Goal: Information Seeking & Learning: Learn about a topic

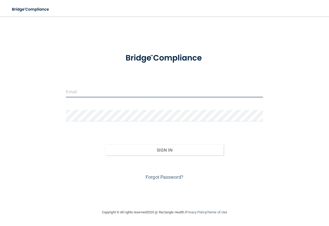
drag, startPoint x: 0, startPoint y: 0, endPoint x: 87, endPoint y: 97, distance: 130.1
click at [87, 97] on input "email" at bounding box center [164, 92] width 197 height 12
type input "[EMAIL_ADDRESS][DOMAIN_NAME]"
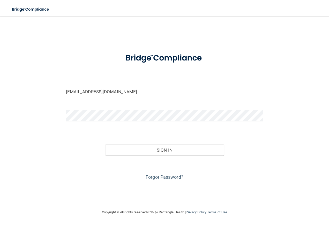
click at [202, 144] on div "Sign In" at bounding box center [164, 145] width 205 height 22
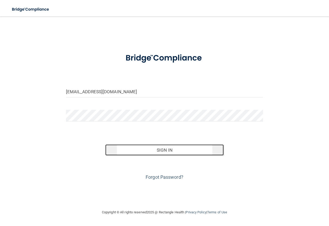
click at [202, 148] on button "Sign In" at bounding box center [164, 150] width 118 height 11
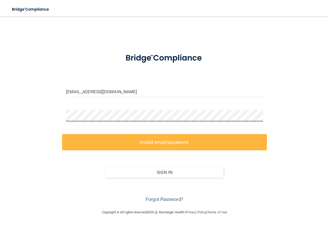
click at [78, 120] on div at bounding box center [164, 118] width 205 height 16
drag, startPoint x: 156, startPoint y: 122, endPoint x: 20, endPoint y: 115, distance: 136.2
click at [20, 115] on div "brittanyschwartz93@gmail.com Invalid email/password. You don't have permission …" at bounding box center [164, 113] width 308 height 183
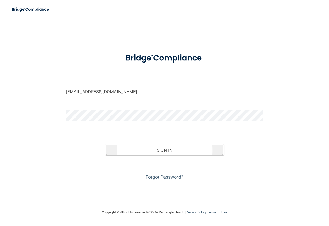
click at [176, 150] on button "Sign In" at bounding box center [164, 150] width 118 height 11
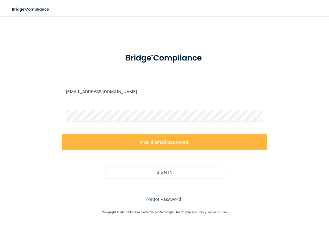
click at [24, 114] on div "brittanyschwartz93@gmail.com Invalid email/password. You don't have permission …" at bounding box center [164, 113] width 308 height 183
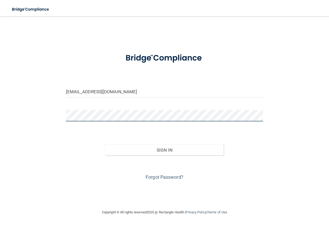
click at [105, 145] on button "Sign In" at bounding box center [164, 150] width 118 height 11
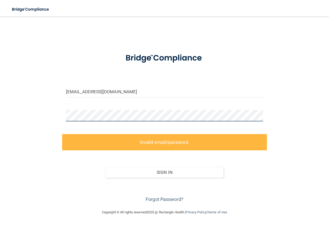
click at [15, 116] on div "brittanyschwartz93@gmail.com Invalid email/password. You don't have permission …" at bounding box center [164, 113] width 308 height 183
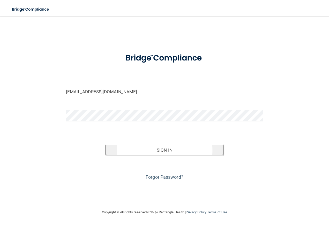
click at [148, 148] on button "Sign In" at bounding box center [164, 150] width 118 height 11
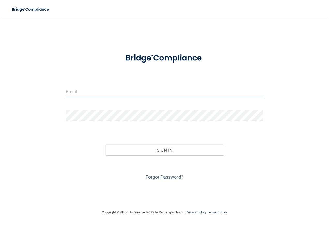
click at [139, 91] on input "email" at bounding box center [164, 92] width 197 height 12
type input "[EMAIL_ADDRESS][DOMAIN_NAME]"
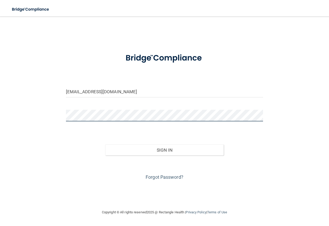
click at [105, 145] on button "Sign In" at bounding box center [164, 150] width 118 height 11
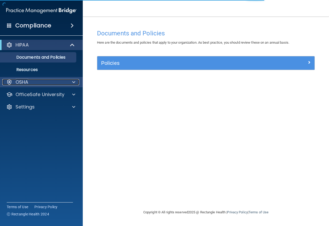
click at [48, 84] on div "OSHA" at bounding box center [34, 82] width 64 height 6
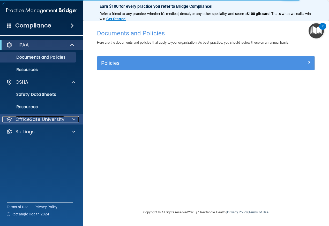
click at [37, 119] on p "OfficeSafe University" at bounding box center [40, 119] width 49 height 6
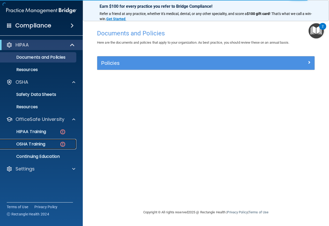
click at [36, 144] on p "OSHA Training" at bounding box center [24, 144] width 42 height 5
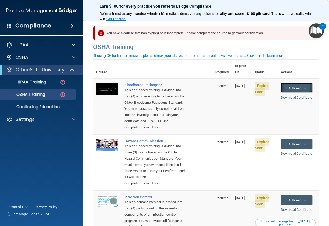
click at [293, 84] on link "Begin Course" at bounding box center [297, 88] width 32 height 10
click at [61, 85] on img at bounding box center [62, 82] width 6 height 6
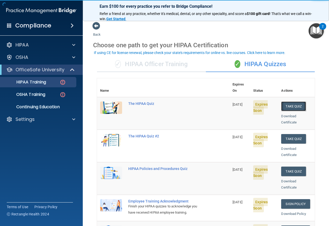
click at [290, 102] on button "Take Quiz" at bounding box center [293, 107] width 25 height 10
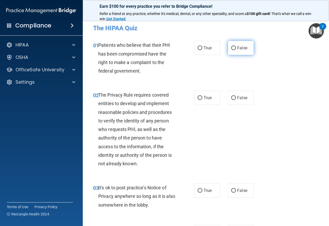
click at [229, 52] on label "False" at bounding box center [241, 48] width 26 height 14
click at [231, 50] on input "False" at bounding box center [233, 48] width 5 height 4
radio input "true"
click at [209, 102] on label "True" at bounding box center [207, 98] width 26 height 14
click at [202, 100] on input "True" at bounding box center [200, 98] width 5 height 4
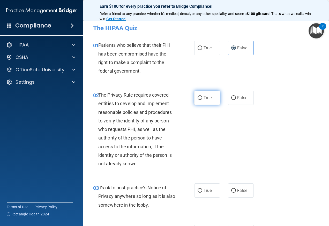
radio input "true"
click at [228, 188] on label "False" at bounding box center [241, 191] width 26 height 14
click at [231, 189] on input "False" at bounding box center [233, 191] width 5 height 4
radio input "true"
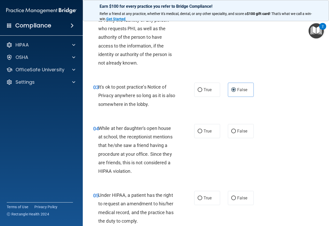
scroll to position [103, 0]
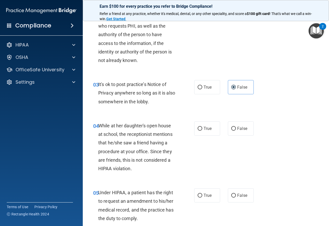
click at [219, 130] on div "True False" at bounding box center [225, 129] width 62 height 14
click at [215, 130] on label "True" at bounding box center [207, 129] width 26 height 14
click at [202, 130] on input "True" at bounding box center [200, 129] width 5 height 4
radio input "true"
click at [196, 199] on label "True" at bounding box center [207, 196] width 26 height 14
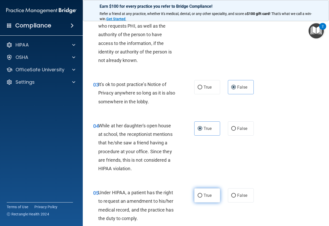
click at [198, 198] on input "True" at bounding box center [200, 196] width 5 height 4
radio input "true"
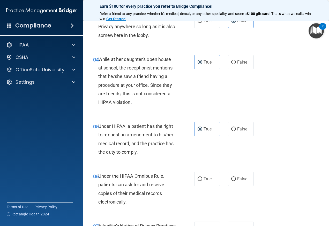
scroll to position [207, 0]
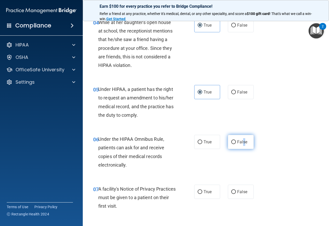
click at [241, 140] on span "False" at bounding box center [242, 142] width 10 height 5
click at [240, 194] on label "False" at bounding box center [241, 192] width 26 height 14
drag, startPoint x: 240, startPoint y: 194, endPoint x: 233, endPoint y: 139, distance: 55.3
click at [233, 139] on label "False" at bounding box center [241, 142] width 26 height 14
click at [233, 140] on input "False" at bounding box center [233, 142] width 5 height 4
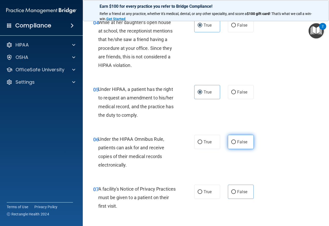
radio input "true"
click at [232, 140] on input "False" at bounding box center [233, 142] width 5 height 4
click at [232, 192] on input "False" at bounding box center [233, 192] width 5 height 4
radio input "true"
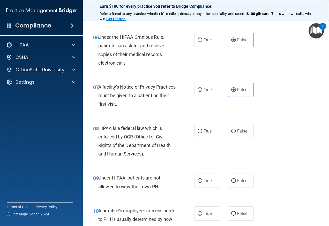
scroll to position [310, 0]
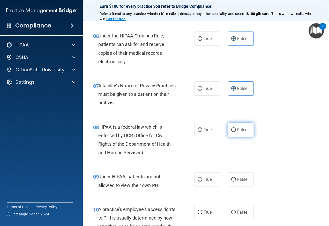
click at [239, 132] on label "False" at bounding box center [241, 130] width 26 height 14
click at [236, 132] on input "False" at bounding box center [233, 130] width 5 height 4
radio input "true"
click at [241, 185] on label "False" at bounding box center [241, 180] width 26 height 14
click at [236, 182] on input "False" at bounding box center [233, 180] width 5 height 4
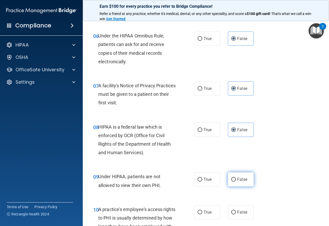
radio input "true"
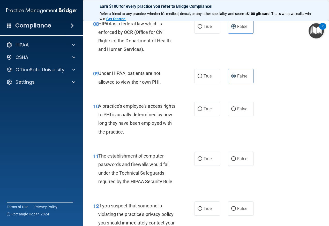
drag, startPoint x: 202, startPoint y: 110, endPoint x: 205, endPoint y: 143, distance: 32.8
click at [201, 110] on label "True" at bounding box center [207, 109] width 26 height 14
click at [201, 110] on input "True" at bounding box center [200, 109] width 5 height 4
radio input "true"
click at [205, 161] on span "True" at bounding box center [208, 159] width 8 height 5
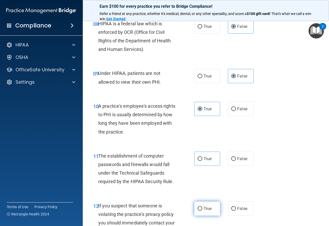
click at [204, 209] on span "True" at bounding box center [208, 208] width 8 height 5
click at [202, 209] on input "True" at bounding box center [200, 209] width 5 height 4
radio input "true"
click at [204, 159] on span "True" at bounding box center [208, 159] width 8 height 5
click at [202, 159] on input "True" at bounding box center [200, 159] width 5 height 4
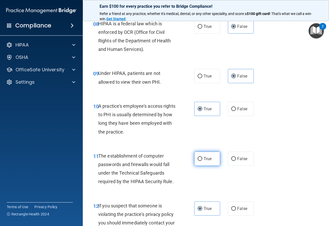
radio input "true"
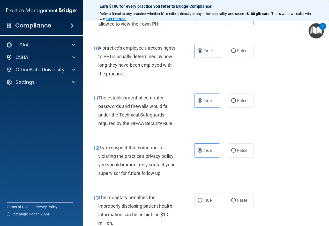
scroll to position [517, 0]
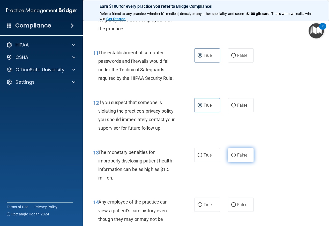
click at [247, 156] on label "False" at bounding box center [241, 155] width 26 height 14
click at [236, 156] on input "False" at bounding box center [233, 156] width 5 height 4
radio input "true"
click at [240, 206] on span "False" at bounding box center [242, 205] width 10 height 5
click at [236, 206] on input "False" at bounding box center [233, 205] width 5 height 4
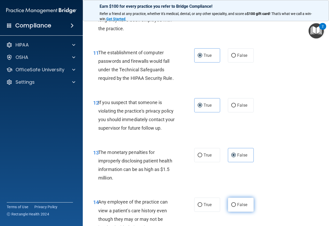
radio input "true"
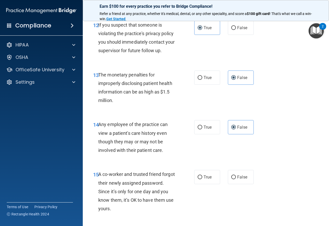
scroll to position [621, 0]
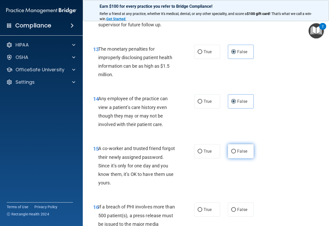
click at [241, 152] on span "False" at bounding box center [242, 151] width 10 height 5
click at [236, 152] on input "False" at bounding box center [233, 152] width 5 height 4
radio input "true"
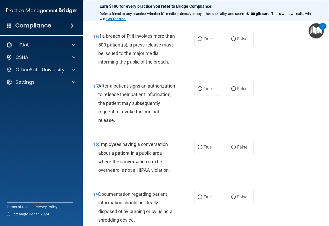
scroll to position [802, 0]
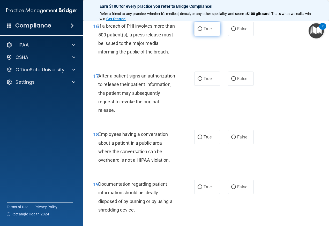
click at [206, 30] on span "True" at bounding box center [208, 28] width 8 height 5
click at [202, 30] on input "True" at bounding box center [200, 29] width 5 height 4
radio input "true"
click at [209, 75] on label "True" at bounding box center [207, 79] width 26 height 14
click at [202, 77] on input "True" at bounding box center [200, 79] width 5 height 4
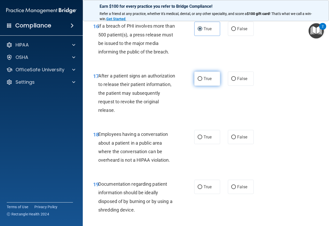
radio input "true"
click at [242, 144] on label "False" at bounding box center [241, 137] width 26 height 14
click at [236, 139] on input "False" at bounding box center [233, 138] width 5 height 4
radio input "true"
click at [239, 185] on span "False" at bounding box center [242, 187] width 10 height 5
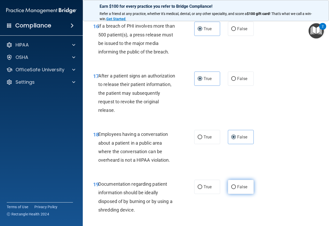
click at [236, 185] on input "False" at bounding box center [233, 187] width 5 height 4
radio input "true"
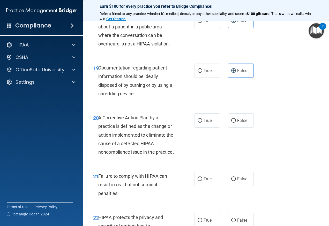
scroll to position [931, 0]
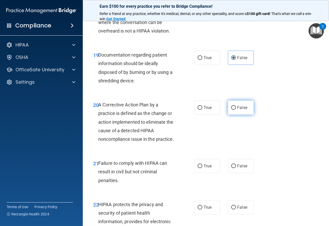
click at [240, 110] on label "False" at bounding box center [241, 108] width 26 height 14
click at [236, 110] on input "False" at bounding box center [233, 108] width 5 height 4
radio input "true"
click at [209, 173] on label "True" at bounding box center [207, 166] width 26 height 14
drag, startPoint x: 209, startPoint y: 178, endPoint x: 199, endPoint y: 213, distance: 36.3
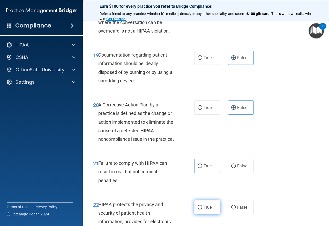
click at [199, 213] on label "True" at bounding box center [207, 207] width 26 height 14
click at [199, 210] on input "True" at bounding box center [200, 208] width 5 height 4
radio input "true"
click at [205, 169] on span "True" at bounding box center [208, 166] width 8 height 5
click at [202, 168] on input "True" at bounding box center [200, 167] width 5 height 4
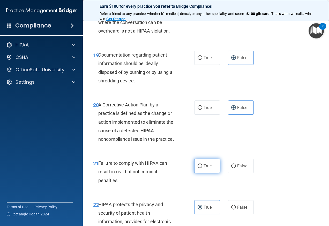
radio input "true"
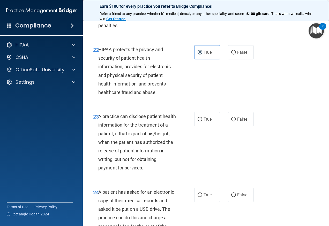
scroll to position [1112, 0]
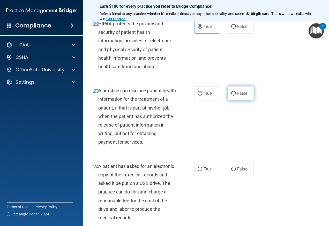
click at [234, 96] on input "False" at bounding box center [233, 94] width 5 height 4
radio input "true"
click at [234, 176] on label "False" at bounding box center [241, 169] width 26 height 14
click at [234, 172] on input "False" at bounding box center [233, 170] width 5 height 4
radio input "true"
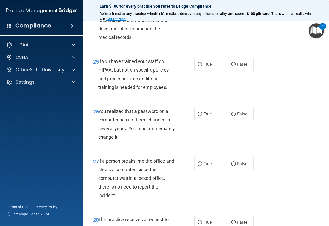
scroll to position [1293, 0]
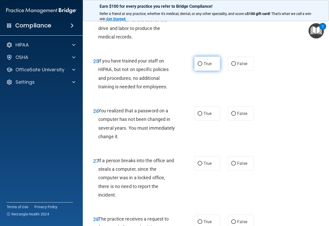
click at [204, 66] on span "True" at bounding box center [208, 63] width 8 height 5
click at [202, 66] on input "True" at bounding box center [200, 64] width 5 height 4
radio input "true"
click at [232, 116] on input "False" at bounding box center [233, 114] width 5 height 4
radio input "true"
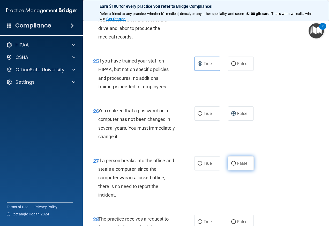
click at [233, 171] on label "False" at bounding box center [241, 164] width 26 height 14
click at [233, 166] on input "False" at bounding box center [233, 164] width 5 height 4
radio input "true"
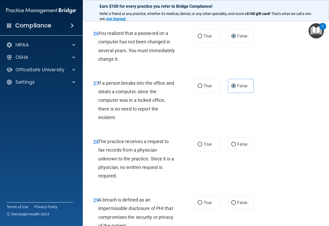
scroll to position [1397, 0]
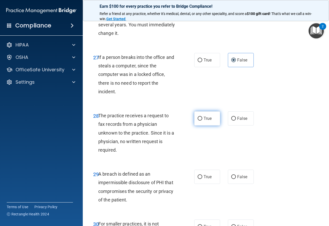
click at [205, 126] on label "True" at bounding box center [207, 118] width 26 height 14
click at [202, 121] on input "True" at bounding box center [200, 119] width 5 height 4
radio input "true"
click at [206, 180] on span "True" at bounding box center [208, 177] width 8 height 5
click at [202, 179] on input "True" at bounding box center [200, 177] width 5 height 4
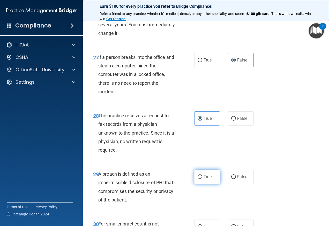
radio input "true"
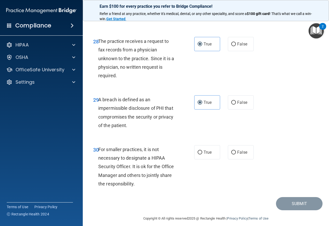
scroll to position [1475, 0]
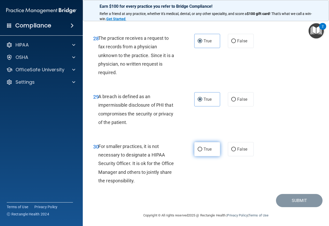
click at [213, 157] on label "True" at bounding box center [207, 149] width 26 height 14
click at [202, 152] on input "True" at bounding box center [200, 150] width 5 height 4
radio input "true"
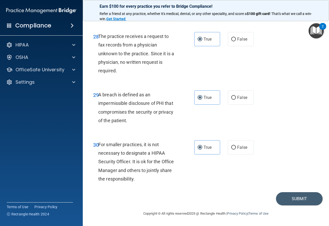
scroll to position [1485, 0]
click at [292, 200] on button "Submit" at bounding box center [299, 198] width 47 height 13
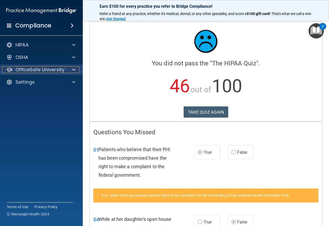
click at [43, 69] on p "OfficeSafe University" at bounding box center [40, 70] width 49 height 6
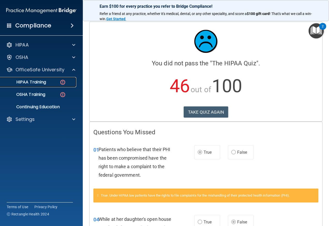
click at [43, 85] on p "HIPAA Training" at bounding box center [24, 82] width 43 height 5
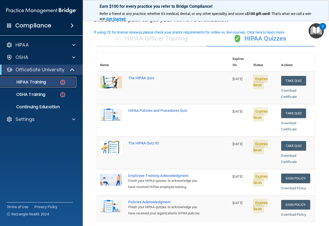
scroll to position [26, 0]
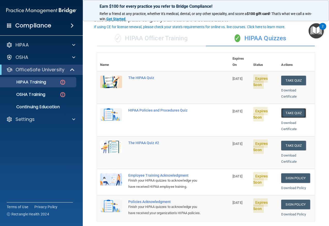
click at [285, 108] on button "Take Quiz" at bounding box center [293, 113] width 25 height 10
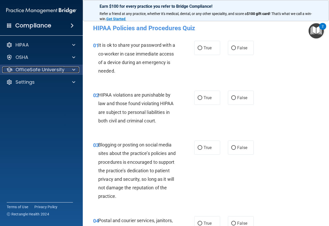
click at [70, 70] on div at bounding box center [72, 70] width 13 height 6
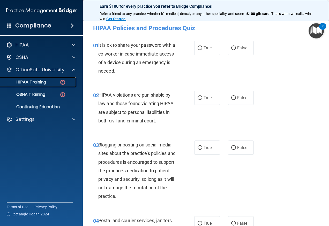
click at [66, 81] on div "HIPAA Training" at bounding box center [38, 82] width 71 height 5
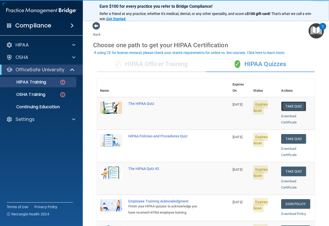
click at [291, 102] on button "Take Quiz" at bounding box center [293, 107] width 25 height 10
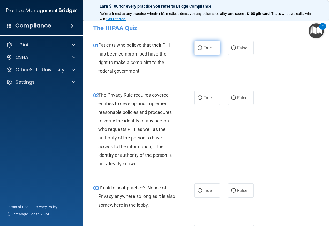
click at [213, 48] on label "True" at bounding box center [207, 48] width 26 height 14
click at [202, 48] on input "True" at bounding box center [200, 48] width 5 height 4
radio input "true"
click at [206, 96] on span "True" at bounding box center [208, 97] width 8 height 5
click at [202, 96] on input "True" at bounding box center [200, 98] width 5 height 4
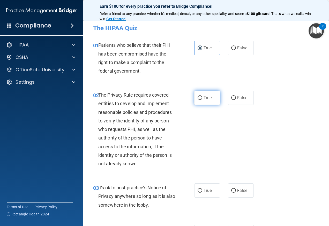
radio input "true"
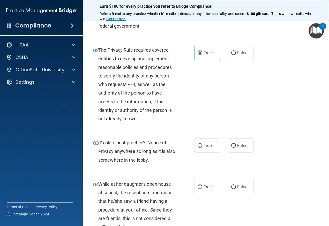
scroll to position [52, 0]
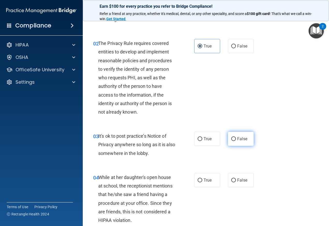
click at [241, 135] on label "False" at bounding box center [241, 139] width 26 height 14
click at [236, 137] on input "False" at bounding box center [233, 139] width 5 height 4
radio input "true"
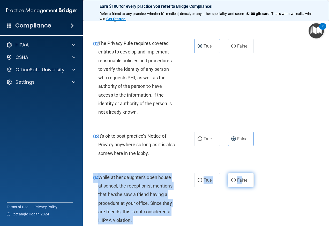
click at [240, 173] on div "04 While at her daughter's open house at school, the receptionist mentions that…" at bounding box center [205, 200] width 233 height 67
drag, startPoint x: 240, startPoint y: 173, endPoint x: 239, endPoint y: 180, distance: 6.5
click at [239, 180] on span "False" at bounding box center [242, 180] width 10 height 5
click at [236, 180] on input "False" at bounding box center [233, 181] width 5 height 4
radio input "true"
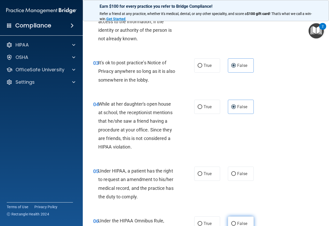
scroll to position [181, 0]
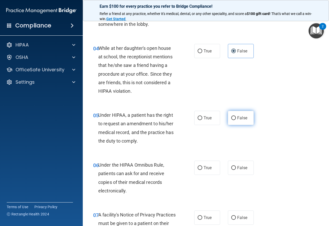
click at [246, 122] on label "False" at bounding box center [241, 118] width 26 height 14
click at [236, 120] on input "False" at bounding box center [233, 118] width 5 height 4
radio input "true"
click at [194, 176] on div "06 Under the HIPAA Omnibus Rule, patients can ask for and receive copies of the…" at bounding box center [143, 179] width 117 height 37
click at [201, 170] on label "True" at bounding box center [207, 168] width 26 height 14
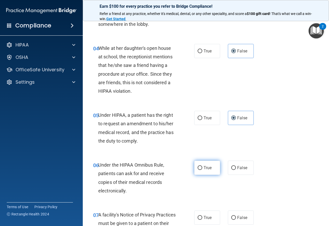
click at [201, 170] on input "True" at bounding box center [200, 168] width 5 height 4
radio input "true"
click at [201, 219] on label "True" at bounding box center [207, 218] width 26 height 14
click at [201, 219] on input "True" at bounding box center [200, 218] width 5 height 4
radio input "true"
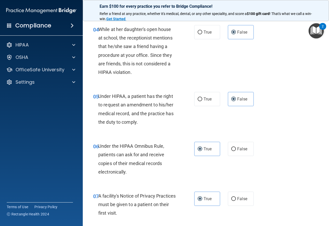
scroll to position [259, 0]
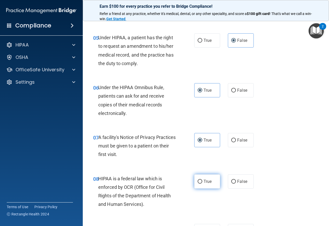
click at [198, 188] on label "True" at bounding box center [207, 182] width 26 height 14
click at [198, 184] on input "True" at bounding box center [200, 182] width 5 height 4
radio input "true"
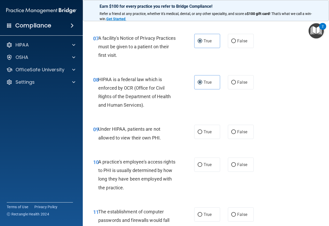
scroll to position [362, 0]
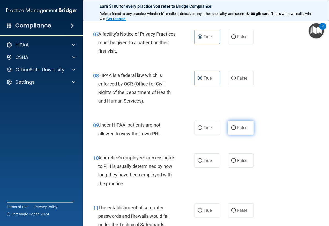
click at [250, 132] on label "False" at bounding box center [241, 128] width 26 height 14
click at [236, 130] on input "False" at bounding box center [233, 128] width 5 height 4
radio input "true"
click at [237, 157] on label "False" at bounding box center [241, 161] width 26 height 14
click at [236, 159] on input "False" at bounding box center [233, 161] width 5 height 4
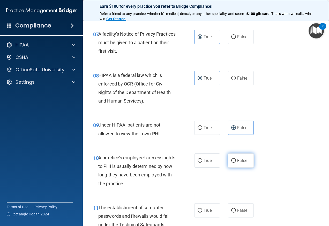
radio input "true"
click at [209, 209] on span "True" at bounding box center [208, 210] width 8 height 5
click at [202, 209] on input "True" at bounding box center [200, 211] width 5 height 4
radio input "true"
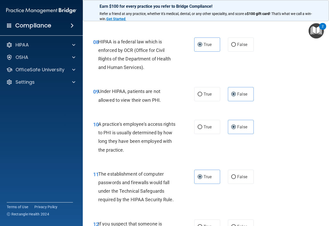
scroll to position [466, 0]
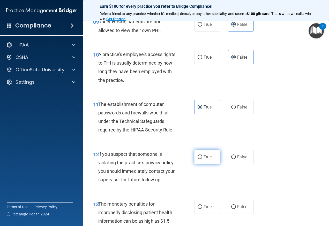
click at [215, 160] on label "True" at bounding box center [207, 157] width 26 height 14
click at [202, 159] on input "True" at bounding box center [200, 157] width 5 height 4
radio input "true"
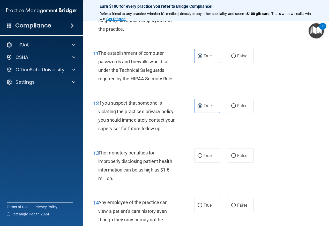
scroll to position [517, 0]
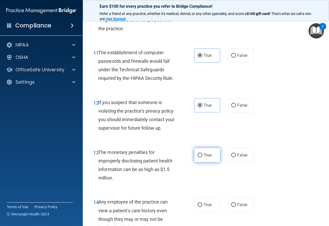
click at [202, 159] on label "True" at bounding box center [207, 155] width 26 height 14
click at [202, 158] on input "True" at bounding box center [200, 156] width 5 height 4
radio input "true"
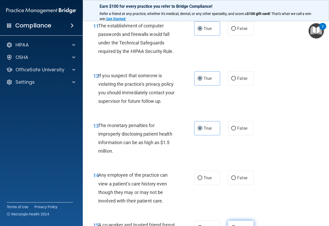
scroll to position [595, 0]
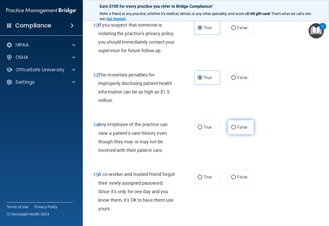
click at [239, 130] on label "False" at bounding box center [241, 127] width 26 height 14
click at [236, 130] on input "False" at bounding box center [233, 128] width 5 height 4
radio input "true"
click at [239, 177] on span "False" at bounding box center [242, 177] width 10 height 5
click at [236, 177] on input "False" at bounding box center [233, 178] width 5 height 4
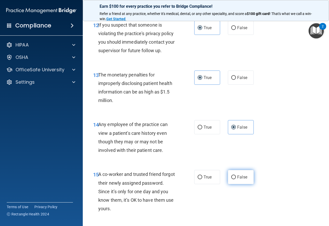
radio input "true"
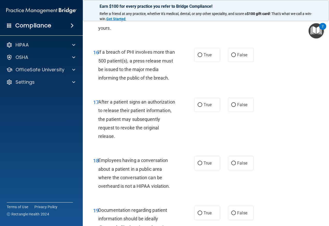
scroll to position [776, 0]
click at [212, 50] on label "True" at bounding box center [207, 55] width 26 height 14
click at [202, 53] on input "True" at bounding box center [200, 55] width 5 height 4
radio input "true"
click at [208, 107] on span "True" at bounding box center [208, 104] width 8 height 5
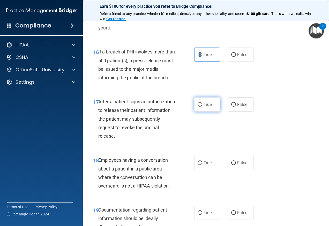
click at [202, 107] on input "True" at bounding box center [200, 105] width 5 height 4
radio input "true"
click at [231, 160] on label "False" at bounding box center [241, 163] width 26 height 14
click at [231, 161] on input "False" at bounding box center [233, 163] width 5 height 4
radio input "true"
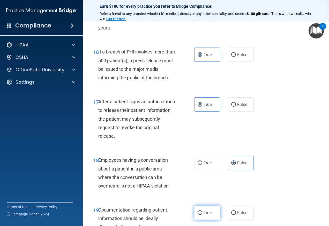
click at [207, 214] on span "True" at bounding box center [208, 213] width 8 height 5
click at [202, 214] on input "True" at bounding box center [200, 213] width 5 height 4
radio input "true"
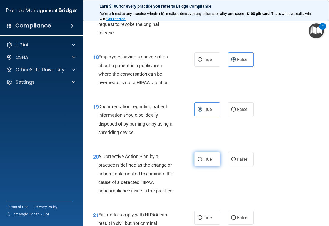
click at [200, 155] on label "True" at bounding box center [207, 159] width 26 height 14
click at [200, 158] on input "True" at bounding box center [200, 160] width 5 height 4
radio input "true"
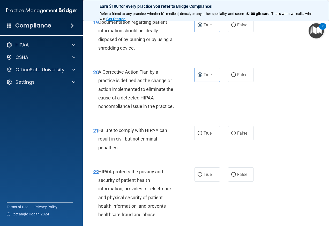
scroll to position [983, 0]
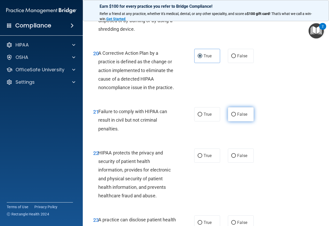
click at [239, 122] on label "False" at bounding box center [241, 114] width 26 height 14
click at [236, 117] on input "False" at bounding box center [233, 115] width 5 height 4
radio input "true"
click at [205, 158] on span "True" at bounding box center [208, 155] width 8 height 5
click at [202, 158] on input "True" at bounding box center [200, 156] width 5 height 4
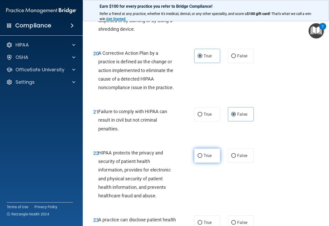
radio input "true"
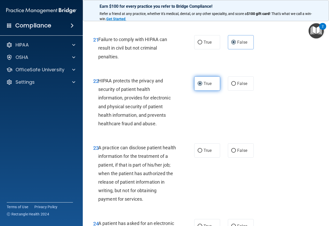
scroll to position [1061, 0]
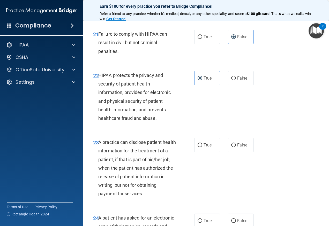
click at [225, 152] on div "True False" at bounding box center [225, 145] width 62 height 14
click at [238, 148] on span "False" at bounding box center [242, 145] width 10 height 5
click at [236, 147] on input "False" at bounding box center [233, 146] width 5 height 4
radio input "true"
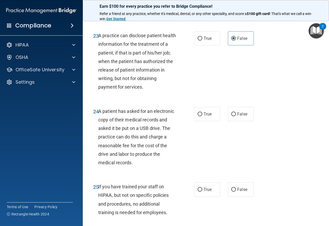
scroll to position [1190, 0]
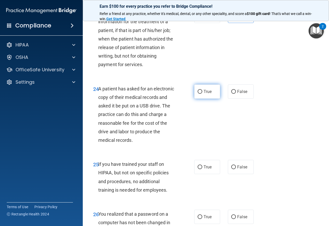
click at [207, 94] on span "True" at bounding box center [208, 91] width 8 height 5
click at [202, 94] on input "True" at bounding box center [200, 92] width 5 height 4
radio input "true"
click at [236, 171] on label "False" at bounding box center [241, 167] width 26 height 14
click at [236, 169] on input "False" at bounding box center [233, 168] width 5 height 4
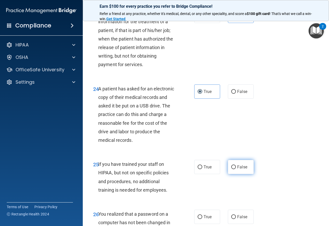
radio input "true"
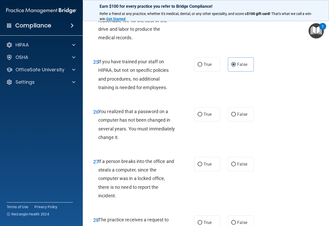
scroll to position [1293, 0]
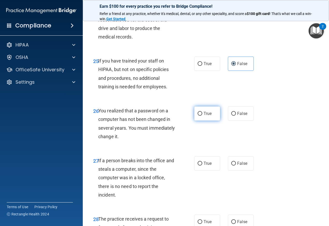
click at [213, 121] on label "True" at bounding box center [207, 114] width 26 height 14
click at [202, 116] on input "True" at bounding box center [200, 114] width 5 height 4
radio input "true"
click at [244, 166] on span "False" at bounding box center [242, 163] width 10 height 5
click at [236, 166] on input "False" at bounding box center [233, 164] width 5 height 4
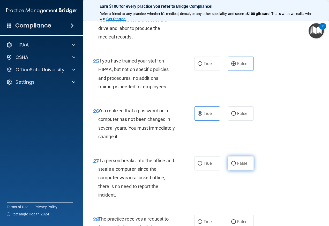
radio input "true"
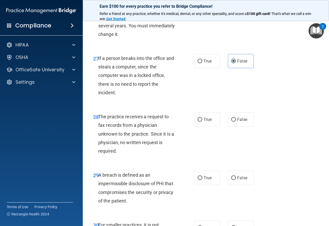
scroll to position [1397, 0]
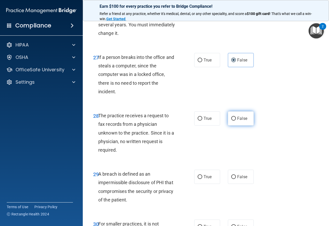
click at [242, 126] on label "False" at bounding box center [241, 118] width 26 height 14
click at [236, 121] on input "False" at bounding box center [233, 119] width 5 height 4
radio input "true"
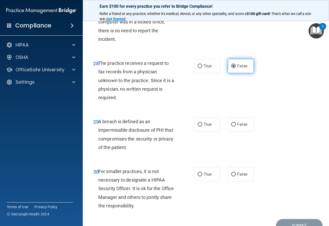
scroll to position [1475, 0]
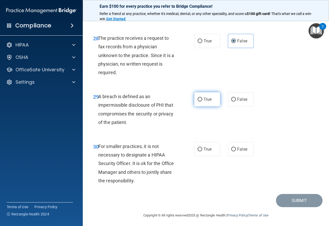
click at [204, 102] on span "True" at bounding box center [208, 99] width 8 height 5
click at [202, 102] on input "True" at bounding box center [200, 100] width 5 height 4
radio input "true"
click at [237, 157] on label "False" at bounding box center [241, 149] width 26 height 14
click at [236, 152] on input "False" at bounding box center [233, 150] width 5 height 4
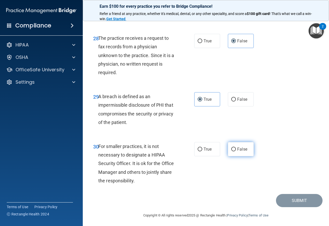
radio input "true"
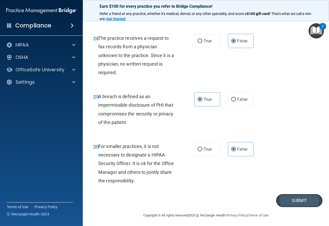
click at [295, 207] on button "Submit" at bounding box center [299, 200] width 47 height 13
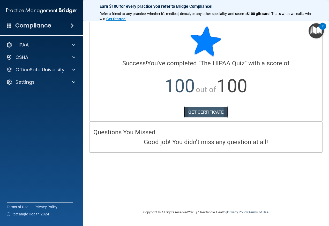
click at [203, 110] on link "GET CERTIFICATE" at bounding box center [206, 112] width 44 height 11
click at [47, 73] on div "OfficeSafe University" at bounding box center [41, 70] width 83 height 10
click at [47, 70] on p "OfficeSafe University" at bounding box center [40, 70] width 49 height 6
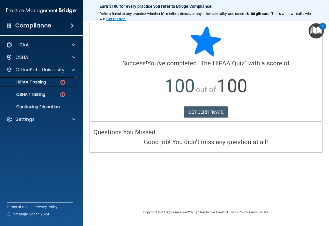
click at [39, 84] on p "HIPAA Training" at bounding box center [24, 82] width 43 height 5
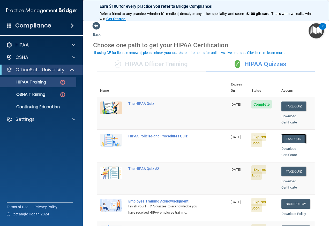
click at [287, 134] on button "Take Quiz" at bounding box center [293, 139] width 25 height 10
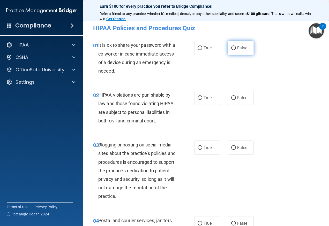
click at [231, 49] on input "False" at bounding box center [233, 48] width 5 height 4
radio input "true"
click at [206, 99] on span "True" at bounding box center [208, 97] width 8 height 5
click at [202, 99] on input "True" at bounding box center [200, 98] width 5 height 4
radio input "true"
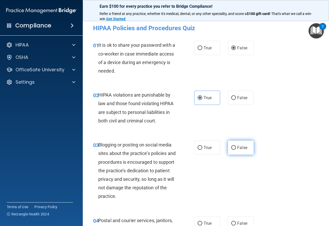
click at [237, 144] on label "False" at bounding box center [241, 148] width 26 height 14
click at [236, 146] on input "False" at bounding box center [233, 148] width 5 height 4
radio input "true"
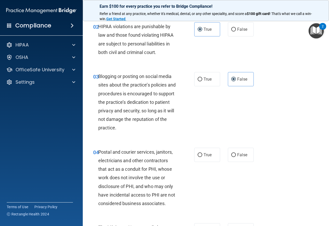
scroll to position [78, 0]
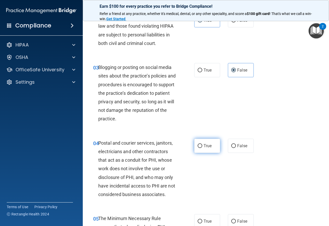
click at [204, 148] on span "True" at bounding box center [208, 146] width 8 height 5
click at [202, 148] on input "True" at bounding box center [200, 146] width 5 height 4
radio input "true"
click at [210, 219] on span "True" at bounding box center [208, 221] width 8 height 5
click at [202, 220] on input "True" at bounding box center [200, 222] width 5 height 4
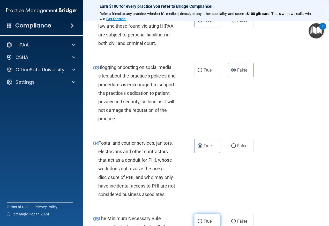
radio input "true"
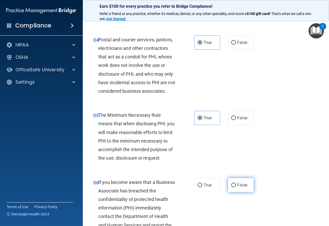
click at [239, 184] on span "False" at bounding box center [242, 185] width 10 height 5
click at [236, 184] on input "False" at bounding box center [233, 186] width 5 height 4
radio input "true"
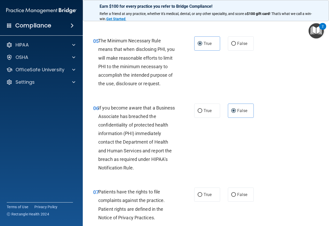
scroll to position [259, 0]
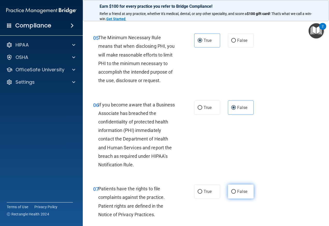
click at [240, 194] on span "False" at bounding box center [242, 191] width 10 height 5
click at [236, 194] on input "False" at bounding box center [233, 192] width 5 height 4
radio input "true"
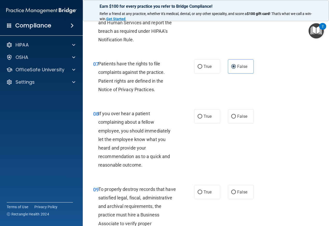
scroll to position [388, 0]
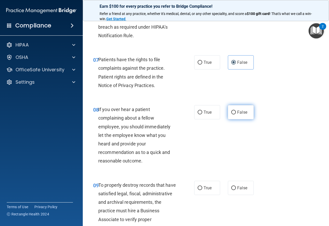
click at [241, 120] on label "False" at bounding box center [241, 112] width 26 height 14
click at [236, 115] on input "False" at bounding box center [233, 113] width 5 height 4
radio input "true"
click at [244, 195] on label "False" at bounding box center [241, 188] width 26 height 14
click at [236, 190] on input "False" at bounding box center [233, 189] width 5 height 4
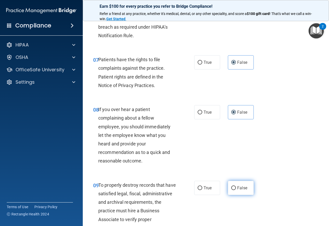
radio input "true"
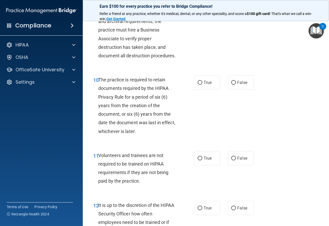
scroll to position [595, 0]
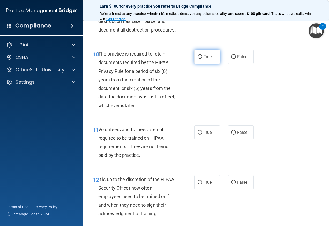
click at [201, 64] on label "True" at bounding box center [207, 57] width 26 height 14
click at [201, 59] on input "True" at bounding box center [200, 57] width 5 height 4
radio input "true"
click at [203, 158] on div "11 Volunteers and trainees are not required to be trained on HIPAA requirements…" at bounding box center [205, 144] width 233 height 50
click at [207, 135] on span "True" at bounding box center [208, 132] width 8 height 5
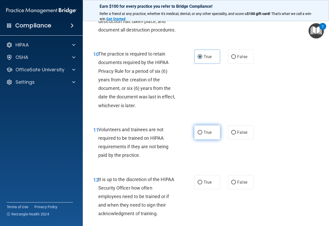
click at [202, 135] on input "True" at bounding box center [200, 133] width 5 height 4
radio input "true"
click at [206, 185] on span "True" at bounding box center [208, 182] width 8 height 5
click at [202, 185] on input "True" at bounding box center [200, 183] width 5 height 4
radio input "true"
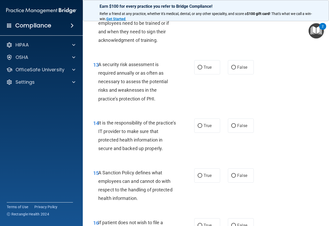
scroll to position [776, 0]
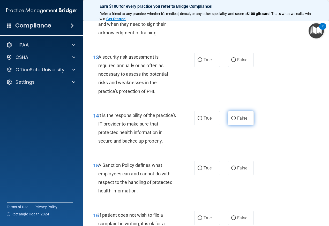
click at [237, 121] on span "False" at bounding box center [242, 118] width 10 height 5
click at [236, 121] on input "False" at bounding box center [233, 119] width 5 height 4
radio input "true"
click at [239, 62] on span "False" at bounding box center [242, 59] width 10 height 5
click at [236, 62] on input "False" at bounding box center [233, 60] width 5 height 4
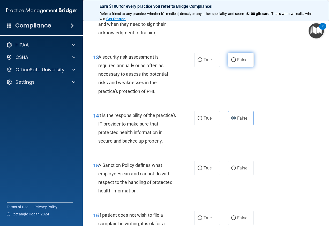
radio input "true"
click at [204, 171] on span "True" at bounding box center [208, 168] width 8 height 5
click at [202, 170] on input "True" at bounding box center [200, 169] width 5 height 4
radio input "true"
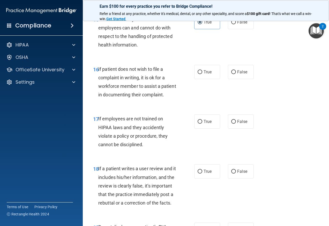
scroll to position [931, 0]
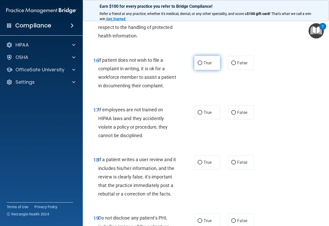
click at [210, 70] on label "True" at bounding box center [207, 63] width 26 height 14
click at [202, 65] on input "True" at bounding box center [200, 63] width 5 height 4
radio input "true"
click at [206, 115] on span "True" at bounding box center [208, 112] width 8 height 5
click at [202, 115] on input "True" at bounding box center [200, 113] width 5 height 4
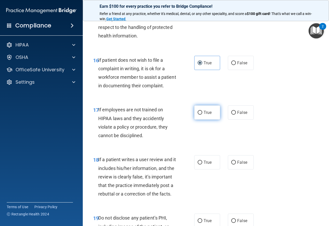
radio input "true"
click at [239, 170] on label "False" at bounding box center [241, 162] width 26 height 14
click at [236, 165] on input "False" at bounding box center [233, 163] width 5 height 4
radio input "true"
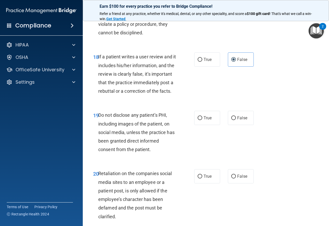
scroll to position [1035, 0]
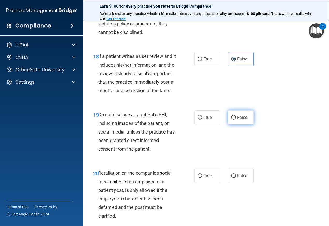
click at [237, 120] on span "False" at bounding box center [242, 117] width 10 height 5
click at [236, 120] on input "False" at bounding box center [233, 118] width 5 height 4
radio input "true"
click at [239, 178] on span "False" at bounding box center [242, 176] width 10 height 5
click at [236, 178] on input "False" at bounding box center [233, 176] width 5 height 4
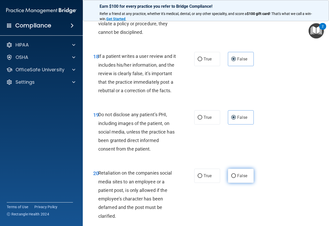
radio input "true"
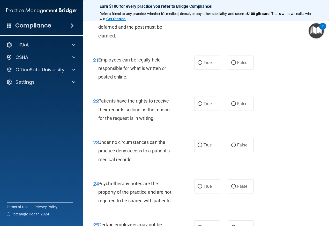
scroll to position [1216, 0]
click at [198, 106] on input "True" at bounding box center [200, 104] width 5 height 4
radio input "true"
click at [204, 65] on span "True" at bounding box center [208, 62] width 8 height 5
click at [202, 64] on input "True" at bounding box center [200, 63] width 5 height 4
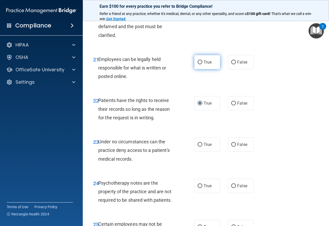
radio input "true"
click at [234, 152] on label "False" at bounding box center [241, 145] width 26 height 14
click at [234, 147] on input "False" at bounding box center [233, 145] width 5 height 4
radio input "true"
click at [239, 189] on span "False" at bounding box center [242, 186] width 10 height 5
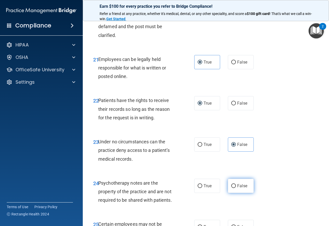
click at [236, 188] on input "False" at bounding box center [233, 186] width 5 height 4
radio input "true"
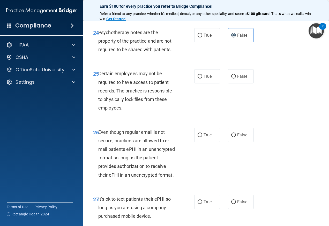
scroll to position [1371, 0]
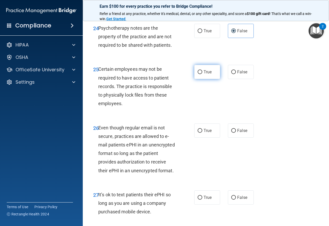
click at [211, 79] on label "True" at bounding box center [207, 72] width 26 height 14
click at [202, 74] on input "True" at bounding box center [200, 72] width 5 height 4
radio input "true"
click at [235, 138] on label "False" at bounding box center [241, 131] width 26 height 14
click at [235, 133] on input "False" at bounding box center [233, 131] width 5 height 4
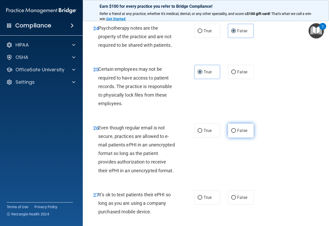
radio input "true"
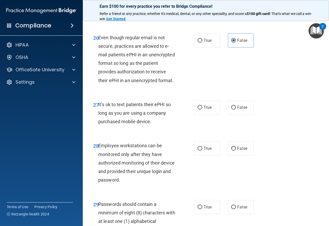
scroll to position [1475, 0]
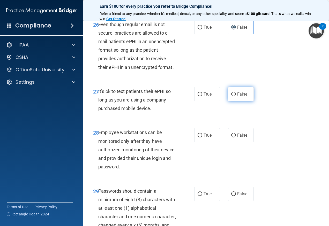
click at [231, 96] on input "False" at bounding box center [233, 95] width 5 height 4
radio input "true"
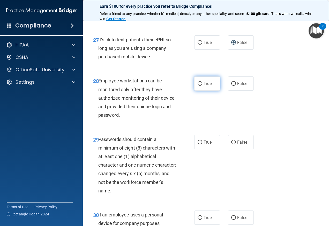
click at [202, 91] on label "True" at bounding box center [207, 84] width 26 height 14
click at [202, 86] on input "True" at bounding box center [200, 84] width 5 height 4
radio input "true"
click at [205, 145] on span "True" at bounding box center [208, 142] width 8 height 5
click at [202, 145] on input "True" at bounding box center [200, 143] width 5 height 4
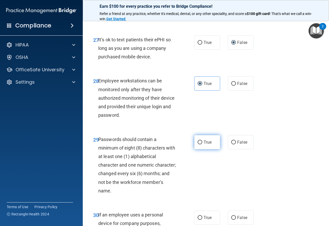
radio input "true"
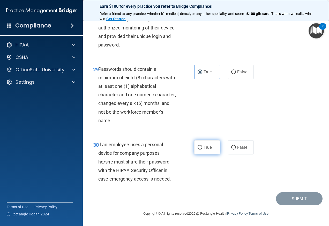
scroll to position [1604, 0]
click at [204, 150] on span "True" at bounding box center [208, 147] width 8 height 5
click at [202, 150] on input "True" at bounding box center [200, 148] width 5 height 4
radio input "true"
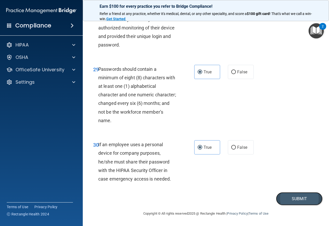
click at [294, 196] on button "Submit" at bounding box center [299, 198] width 47 height 13
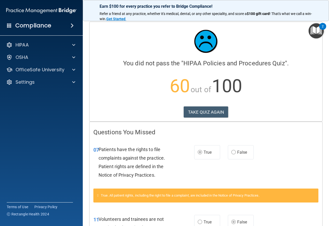
click at [195, 118] on div "Calculating your score.... You did not pass the " HIPAA Policies and Procedures…" at bounding box center [206, 72] width 233 height 100
click at [198, 113] on button "TAKE QUIZ AGAIN" at bounding box center [206, 112] width 45 height 11
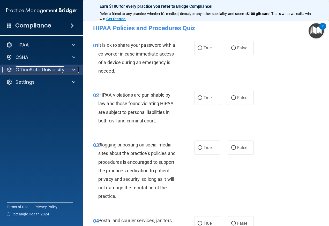
click at [25, 70] on p "OfficeSafe University" at bounding box center [40, 70] width 49 height 6
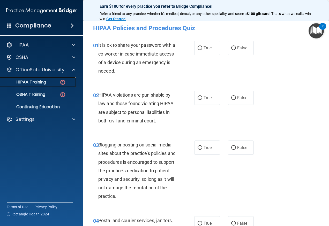
click at [34, 83] on p "HIPAA Training" at bounding box center [24, 82] width 43 height 5
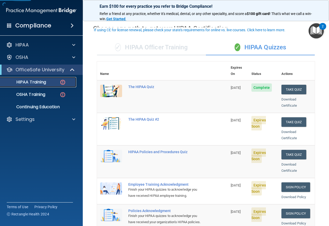
scroll to position [26, 0]
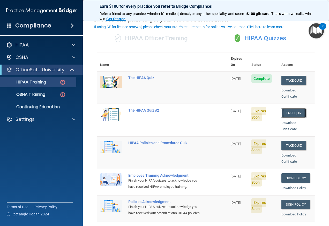
click at [286, 108] on button "Take Quiz" at bounding box center [293, 113] width 25 height 10
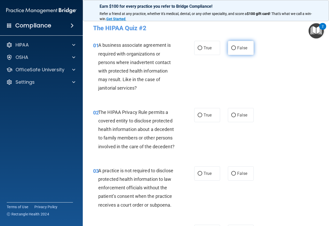
click at [236, 50] on label "False" at bounding box center [241, 48] width 26 height 14
click at [236, 50] on input "False" at bounding box center [233, 48] width 5 height 4
radio input "true"
click at [204, 115] on span "True" at bounding box center [208, 115] width 8 height 5
click at [202, 115] on input "True" at bounding box center [200, 116] width 5 height 4
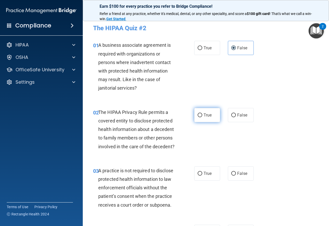
radio input "true"
click at [237, 176] on span "False" at bounding box center [242, 173] width 10 height 5
click at [236, 176] on input "False" at bounding box center [233, 174] width 5 height 4
radio input "true"
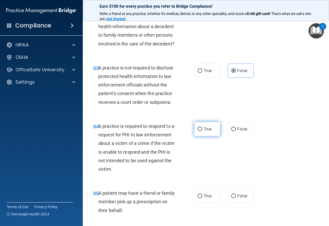
scroll to position [103, 0]
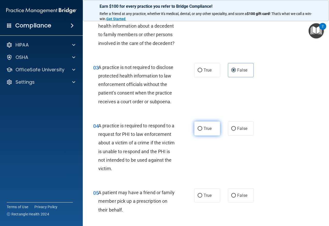
click at [212, 136] on label "True" at bounding box center [207, 129] width 26 height 14
click at [202, 131] on input "True" at bounding box center [200, 129] width 5 height 4
radio input "true"
click at [211, 200] on label "True" at bounding box center [207, 196] width 26 height 14
click at [202, 198] on input "True" at bounding box center [200, 196] width 5 height 4
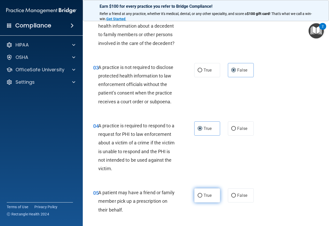
radio input "true"
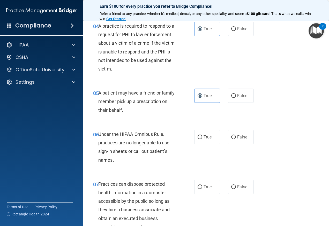
scroll to position [207, 0]
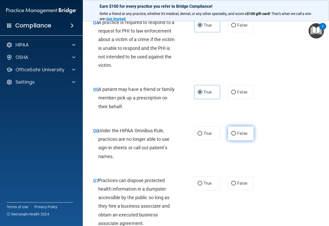
click at [233, 136] on input "False" at bounding box center [233, 134] width 5 height 4
radio input "true"
click at [240, 186] on span "False" at bounding box center [242, 183] width 10 height 5
click at [236, 186] on input "False" at bounding box center [233, 184] width 5 height 4
radio input "true"
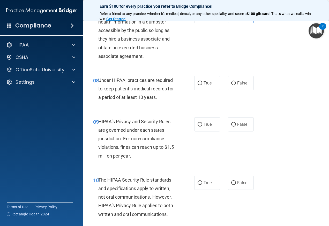
scroll to position [388, 0]
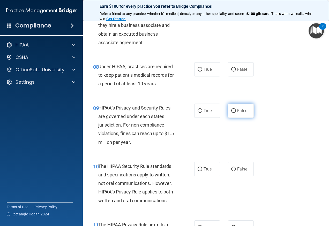
click at [241, 113] on span "False" at bounding box center [242, 110] width 10 height 5
click at [236, 113] on input "False" at bounding box center [233, 111] width 5 height 4
radio input "true"
click at [236, 75] on label "False" at bounding box center [241, 69] width 26 height 14
click at [236, 72] on input "False" at bounding box center [233, 70] width 5 height 4
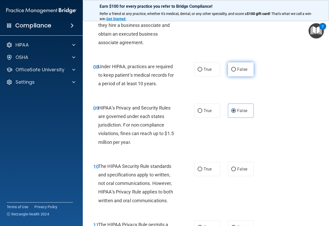
radio input "true"
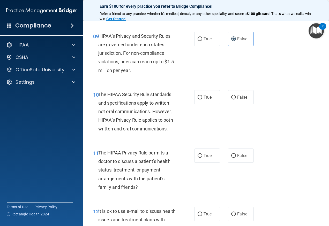
scroll to position [466, 0]
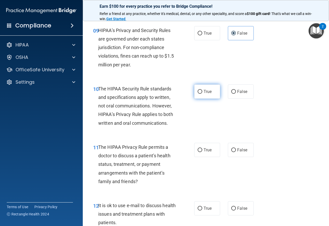
click at [204, 94] on span "True" at bounding box center [208, 91] width 8 height 5
click at [202, 94] on input "True" at bounding box center [200, 92] width 5 height 4
radio input "true"
click at [200, 157] on label "True" at bounding box center [207, 150] width 26 height 14
click at [200, 152] on input "True" at bounding box center [200, 150] width 5 height 4
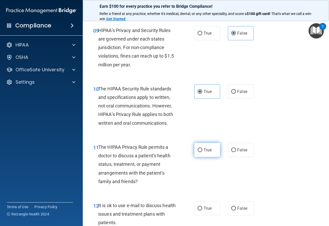
radio input "true"
click at [204, 211] on span "True" at bounding box center [208, 208] width 8 height 5
click at [202, 211] on input "True" at bounding box center [200, 209] width 5 height 4
radio input "true"
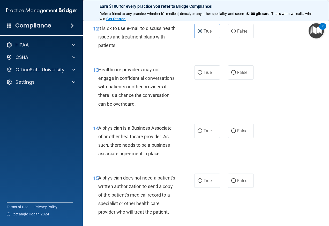
scroll to position [647, 0]
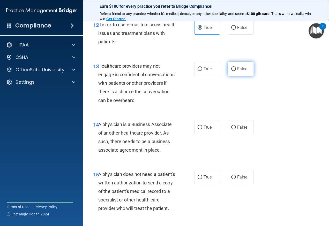
click at [231, 71] on input "False" at bounding box center [233, 69] width 5 height 4
radio input "true"
click at [240, 131] on label "False" at bounding box center [241, 127] width 26 height 14
click at [236, 130] on input "False" at bounding box center [233, 128] width 5 height 4
radio input "true"
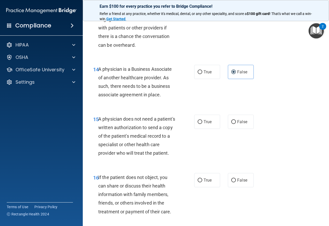
scroll to position [724, 0]
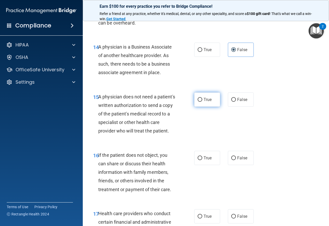
click at [200, 107] on label "True" at bounding box center [207, 100] width 26 height 14
click at [200, 102] on input "True" at bounding box center [200, 100] width 5 height 4
radio input "true"
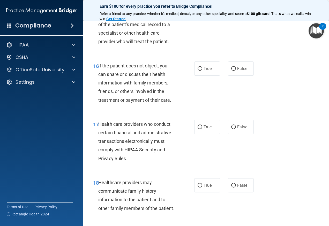
scroll to position [828, 0]
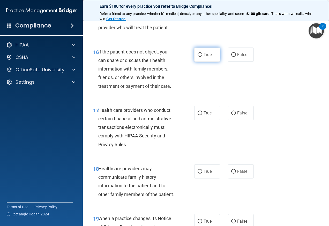
click at [212, 62] on label "True" at bounding box center [207, 55] width 26 height 14
click at [202, 57] on input "True" at bounding box center [200, 55] width 5 height 4
radio input "true"
click at [204, 116] on span "True" at bounding box center [208, 113] width 8 height 5
click at [202, 115] on input "True" at bounding box center [200, 113] width 5 height 4
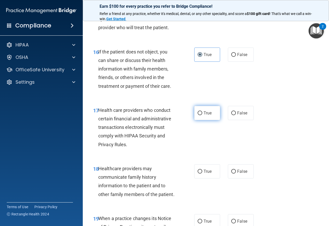
radio input "true"
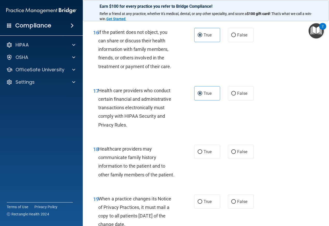
scroll to position [905, 0]
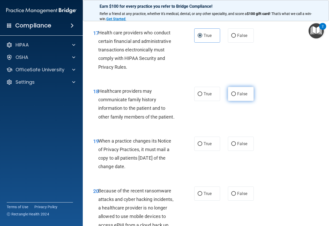
click at [239, 96] on span "False" at bounding box center [242, 94] width 10 height 5
click at [236, 96] on input "False" at bounding box center [233, 94] width 5 height 4
radio input "true"
click at [245, 151] on label "False" at bounding box center [241, 144] width 26 height 14
click at [236, 146] on input "False" at bounding box center [233, 144] width 5 height 4
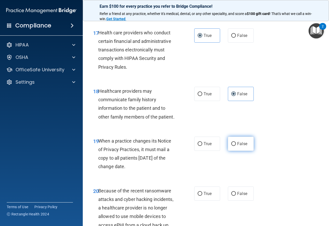
radio input "true"
click at [234, 201] on label "False" at bounding box center [241, 194] width 26 height 14
click at [234, 196] on input "False" at bounding box center [233, 194] width 5 height 4
radio input "true"
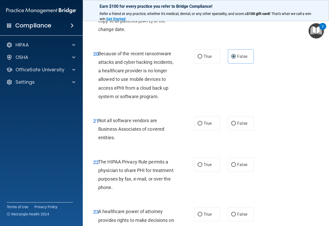
scroll to position [1087, 0]
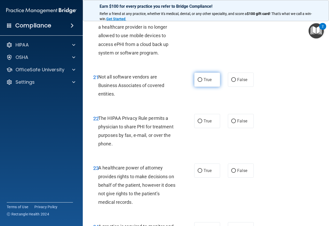
click at [198, 87] on label "True" at bounding box center [207, 80] width 26 height 14
click at [198, 82] on input "True" at bounding box center [200, 80] width 5 height 4
radio input "true"
click at [209, 124] on span "True" at bounding box center [208, 121] width 8 height 5
click at [202, 123] on input "True" at bounding box center [200, 122] width 5 height 4
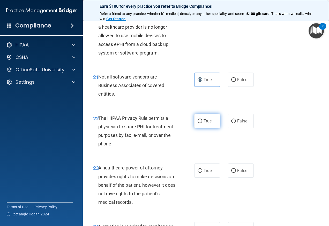
radio input "true"
click at [242, 173] on span "False" at bounding box center [242, 170] width 10 height 5
click at [236, 173] on input "False" at bounding box center [233, 171] width 5 height 4
radio input "true"
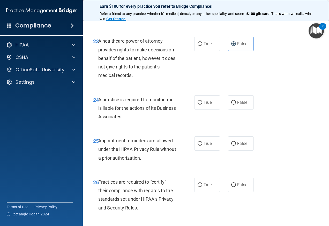
scroll to position [1216, 0]
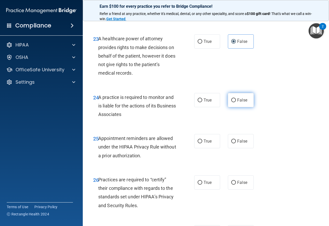
click at [236, 107] on label "False" at bounding box center [241, 100] width 26 height 14
click at [236, 102] on input "False" at bounding box center [233, 101] width 5 height 4
radio input "true"
click at [204, 148] on label "True" at bounding box center [207, 141] width 26 height 14
click at [202, 144] on input "True" at bounding box center [200, 142] width 5 height 4
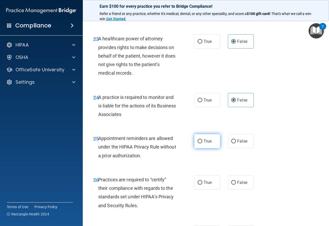
radio input "true"
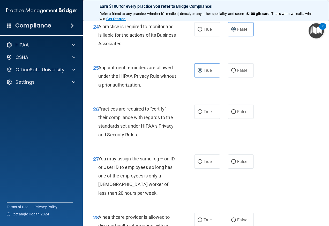
scroll to position [1319, 0]
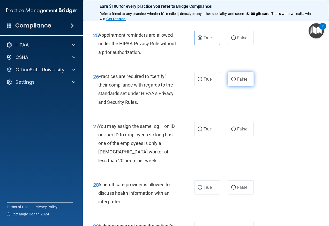
click at [240, 86] on label "False" at bounding box center [241, 79] width 26 height 14
click at [236, 81] on input "False" at bounding box center [233, 80] width 5 height 4
radio input "true"
click at [240, 136] on label "False" at bounding box center [241, 129] width 26 height 14
click at [236, 131] on input "False" at bounding box center [233, 130] width 5 height 4
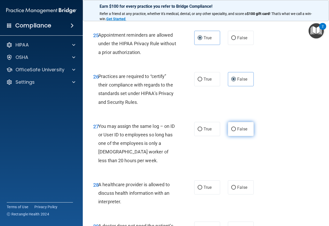
radio input "true"
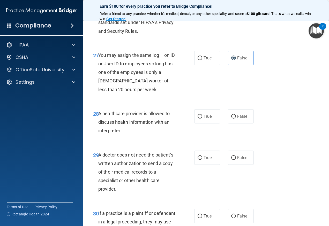
scroll to position [1397, 0]
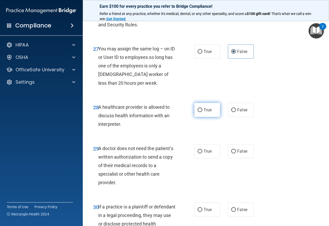
click at [201, 117] on label "True" at bounding box center [207, 110] width 26 height 14
click at [201, 112] on input "True" at bounding box center [200, 110] width 5 height 4
radio input "true"
drag, startPoint x: 210, startPoint y: 168, endPoint x: 208, endPoint y: 185, distance: 16.7
click at [210, 154] on span "True" at bounding box center [208, 151] width 8 height 5
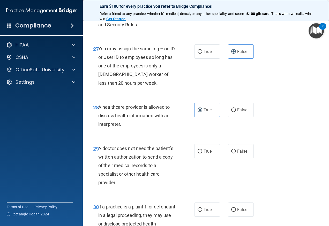
click at [202, 154] on input "True" at bounding box center [200, 152] width 5 height 4
radio input "true"
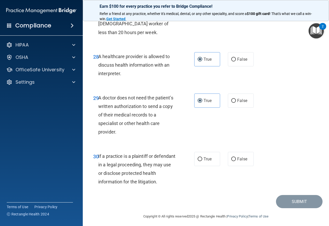
scroll to position [1449, 0]
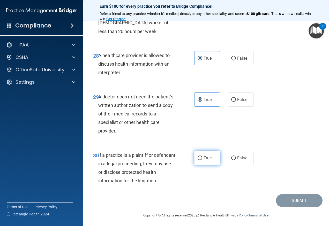
click at [207, 161] on span "True" at bounding box center [208, 158] width 8 height 5
drag, startPoint x: 192, startPoint y: 176, endPoint x: 200, endPoint y: 176, distance: 8.3
click at [194, 165] on label "True" at bounding box center [207, 158] width 26 height 14
click at [198, 160] on input "True" at bounding box center [200, 159] width 5 height 4
radio input "true"
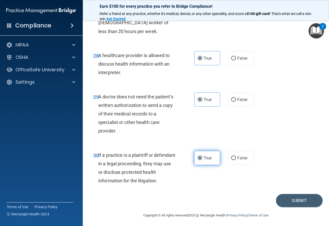
click at [200, 165] on label "True" at bounding box center [207, 158] width 26 height 14
click at [200, 160] on input "True" at bounding box center [200, 159] width 5 height 4
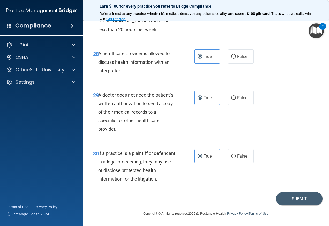
scroll to position [1468, 0]
click at [293, 203] on button "Submit" at bounding box center [299, 198] width 47 height 13
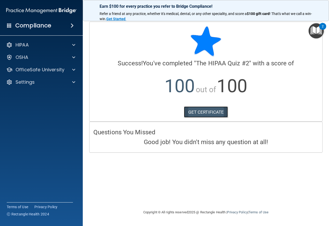
click at [191, 118] on link "GET CERTIFICATE" at bounding box center [206, 112] width 44 height 11
click at [43, 71] on p "OfficeSafe University" at bounding box center [40, 70] width 49 height 6
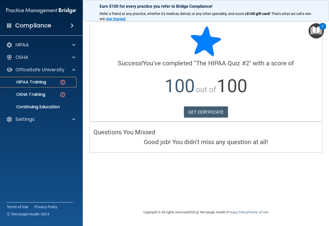
click at [40, 83] on p "HIPAA Training" at bounding box center [24, 82] width 43 height 5
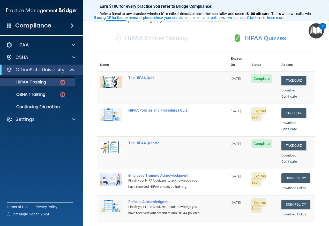
scroll to position [52, 0]
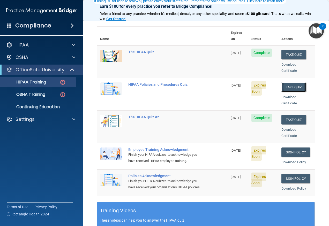
click at [297, 83] on button "Take Quiz" at bounding box center [293, 88] width 25 height 10
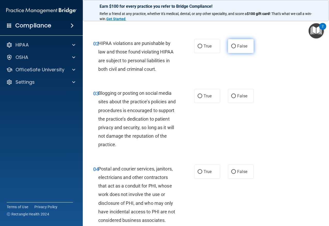
click at [244, 49] on label "False" at bounding box center [241, 46] width 26 height 14
click at [236, 48] on input "False" at bounding box center [233, 46] width 5 height 4
radio input "true"
click at [199, 89] on div "03 Blogging or posting on social media sites about the practice’s policies and …" at bounding box center [205, 121] width 233 height 76
click at [199, 96] on input "True" at bounding box center [200, 96] width 5 height 4
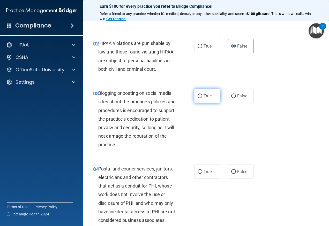
radio input "true"
click at [238, 166] on label "False" at bounding box center [241, 172] width 26 height 14
click at [236, 170] on input "False" at bounding box center [233, 172] width 5 height 4
radio input "true"
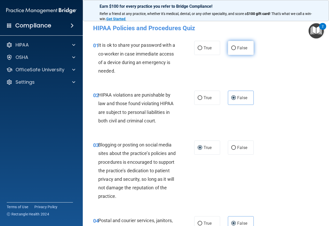
click at [237, 48] on span "False" at bounding box center [242, 48] width 10 height 5
click at [236, 48] on input "False" at bounding box center [233, 48] width 5 height 4
radio input "true"
click at [207, 101] on label "True" at bounding box center [207, 98] width 26 height 14
click at [202, 100] on input "True" at bounding box center [200, 98] width 5 height 4
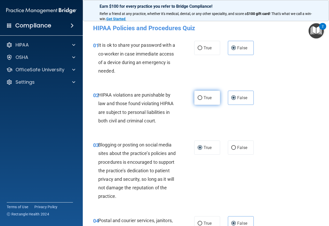
radio input "true"
radio input "false"
click at [239, 156] on div "03 Blogging or posting on social media sites about the practice’s policies and …" at bounding box center [205, 172] width 233 height 76
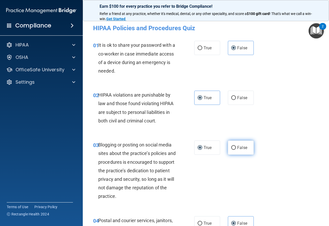
click at [239, 150] on label "False" at bounding box center [241, 148] width 26 height 14
click at [236, 150] on input "False" at bounding box center [233, 148] width 5 height 4
radio input "true"
radio input "false"
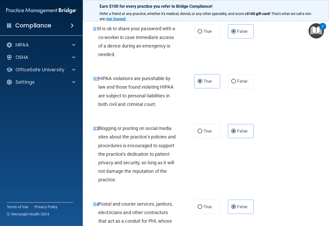
scroll to position [26, 0]
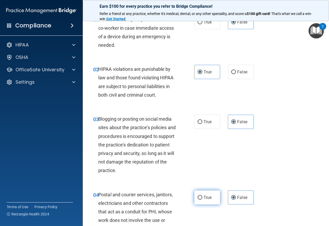
click at [204, 199] on span "True" at bounding box center [208, 197] width 8 height 5
click at [202, 199] on input "True" at bounding box center [200, 198] width 5 height 4
radio input "true"
radio input "false"
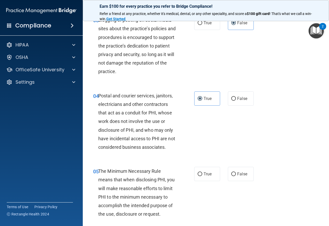
scroll to position [129, 0]
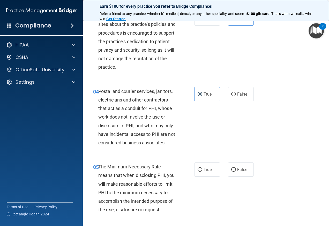
click at [210, 177] on div "05 The Minimum Necessary Rule means that when disclosing PHI, you will make rea…" at bounding box center [205, 189] width 233 height 67
click at [210, 169] on span "True" at bounding box center [208, 169] width 8 height 5
click at [202, 169] on input "True" at bounding box center [200, 170] width 5 height 4
radio input "true"
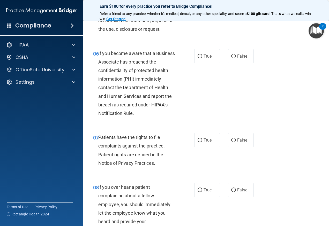
scroll to position [310, 0]
click at [242, 147] on label "False" at bounding box center [241, 140] width 26 height 14
click at [236, 142] on input "False" at bounding box center [233, 140] width 5 height 4
radio input "true"
click at [237, 55] on span "False" at bounding box center [242, 56] width 10 height 5
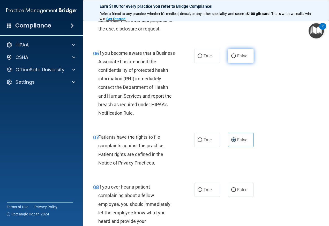
click at [236, 55] on input "False" at bounding box center [233, 56] width 5 height 4
radio input "true"
click at [207, 143] on span "True" at bounding box center [208, 140] width 8 height 5
click at [202, 142] on input "True" at bounding box center [200, 140] width 5 height 4
radio input "true"
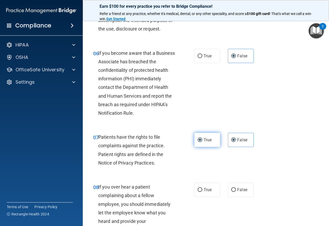
radio input "false"
click at [243, 192] on span "False" at bounding box center [242, 190] width 10 height 5
click at [236, 192] on input "False" at bounding box center [233, 190] width 5 height 4
radio input "true"
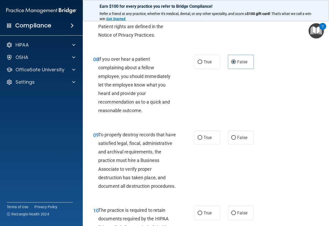
scroll to position [440, 0]
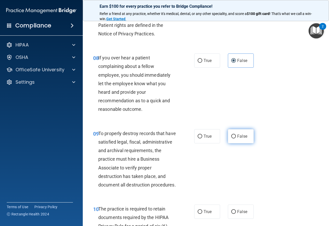
click at [238, 144] on label "False" at bounding box center [241, 136] width 26 height 14
click at [236, 139] on input "False" at bounding box center [233, 137] width 5 height 4
radio input "true"
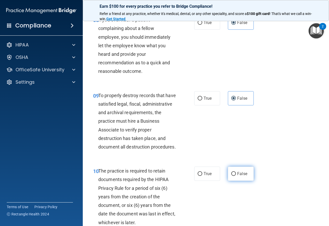
scroll to position [517, 0]
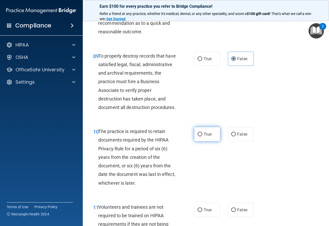
click at [214, 142] on label "True" at bounding box center [207, 134] width 26 height 14
click at [202, 137] on input "True" at bounding box center [200, 135] width 5 height 4
radio input "true"
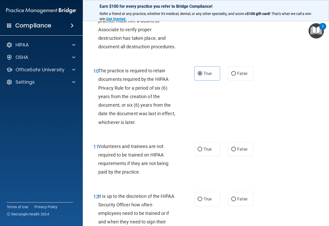
scroll to position [595, 0]
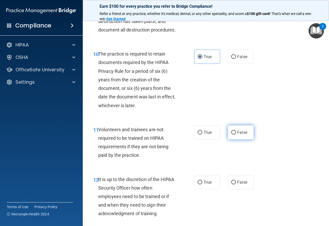
click at [229, 140] on label "False" at bounding box center [241, 132] width 26 height 14
click at [231, 135] on input "False" at bounding box center [233, 133] width 5 height 4
radio input "true"
click at [237, 207] on div "12 It is up to the discretion of the HIPAA Security Officer how often employees…" at bounding box center [205, 198] width 233 height 58
click at [239, 185] on span "False" at bounding box center [242, 182] width 10 height 5
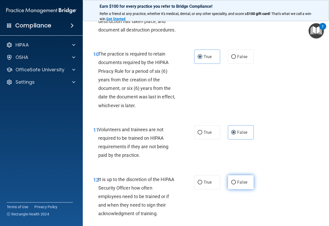
click at [236, 185] on input "False" at bounding box center [233, 183] width 5 height 4
radio input "true"
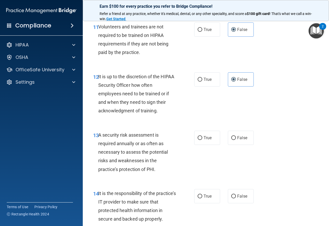
scroll to position [698, 0]
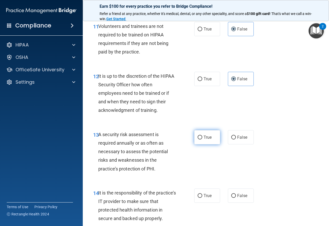
click at [209, 140] on span "True" at bounding box center [208, 137] width 8 height 5
click at [202, 140] on input "True" at bounding box center [200, 138] width 5 height 4
radio input "true"
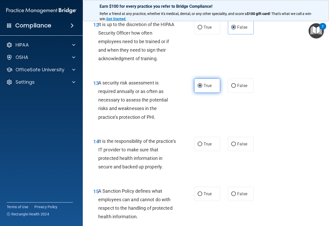
scroll to position [776, 0]
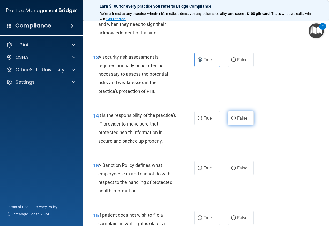
click at [237, 121] on span "False" at bounding box center [242, 118] width 10 height 5
click at [236, 121] on input "False" at bounding box center [233, 119] width 5 height 4
radio input "true"
click at [237, 171] on span "False" at bounding box center [242, 168] width 10 height 5
click at [236, 170] on input "False" at bounding box center [233, 169] width 5 height 4
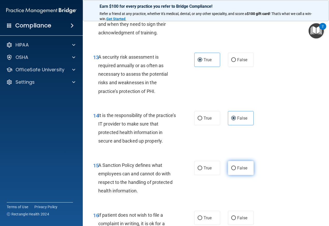
radio input "true"
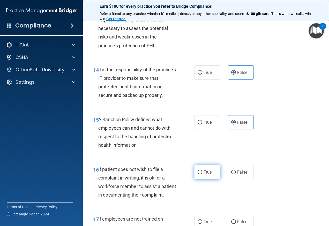
scroll to position [828, 0]
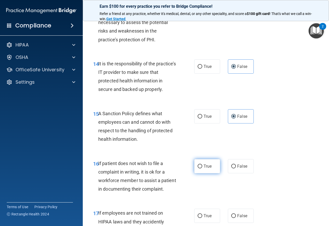
click at [205, 169] on span "True" at bounding box center [208, 166] width 8 height 5
click at [202, 169] on input "True" at bounding box center [200, 167] width 5 height 4
radio input "true"
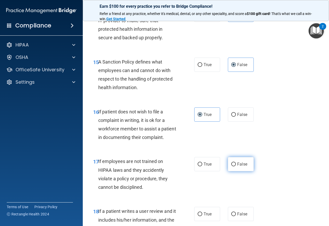
click at [241, 172] on label "False" at bounding box center [241, 164] width 26 height 14
click at [236, 167] on input "False" at bounding box center [233, 165] width 5 height 4
radio input "true"
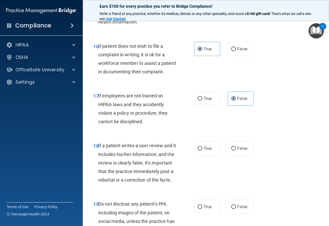
scroll to position [957, 0]
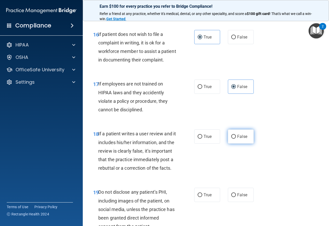
click at [239, 139] on span "False" at bounding box center [242, 136] width 10 height 5
click at [236, 139] on input "False" at bounding box center [233, 137] width 5 height 4
radio input "true"
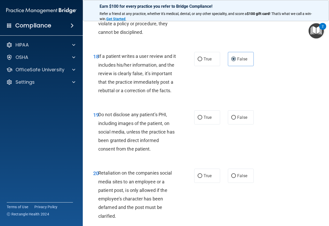
scroll to position [1061, 0]
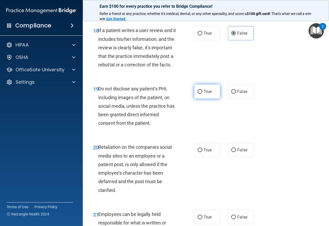
click at [204, 94] on span "True" at bounding box center [208, 91] width 8 height 5
click at [202, 94] on input "True" at bounding box center [200, 92] width 5 height 4
radio input "true"
click at [242, 153] on span "False" at bounding box center [242, 150] width 10 height 5
click at [236, 152] on input "False" at bounding box center [233, 150] width 5 height 4
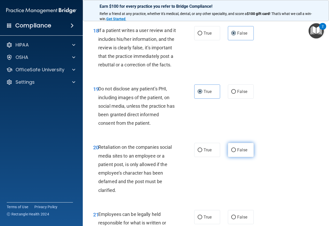
radio input "true"
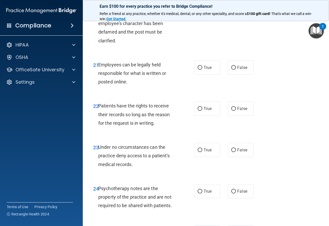
scroll to position [1242, 0]
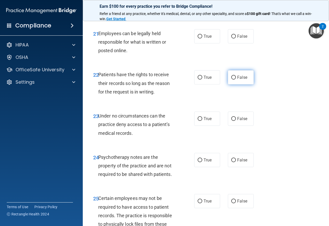
click at [249, 85] on label "False" at bounding box center [241, 77] width 26 height 14
click at [236, 80] on input "False" at bounding box center [233, 78] width 5 height 4
radio input "true"
click at [239, 126] on label "False" at bounding box center [241, 119] width 26 height 14
click at [236, 121] on input "False" at bounding box center [233, 119] width 5 height 4
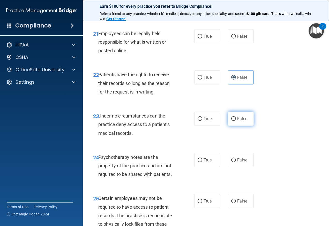
radio input "true"
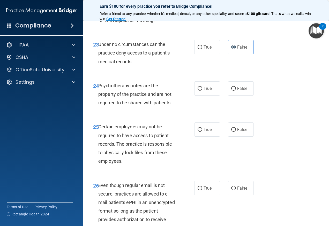
scroll to position [1319, 0]
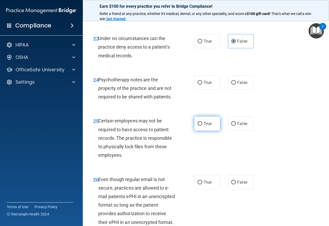
click at [207, 131] on label "True" at bounding box center [207, 124] width 26 height 14
click at [202, 126] on input "True" at bounding box center [200, 124] width 5 height 4
radio input "true"
click at [207, 85] on span "True" at bounding box center [208, 82] width 8 height 5
click at [202, 85] on input "True" at bounding box center [200, 83] width 5 height 4
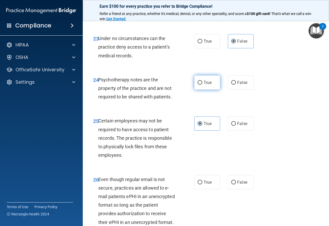
radio input "true"
click at [208, 190] on label "True" at bounding box center [207, 182] width 26 height 14
click at [202, 185] on input "True" at bounding box center [200, 183] width 5 height 4
radio input "true"
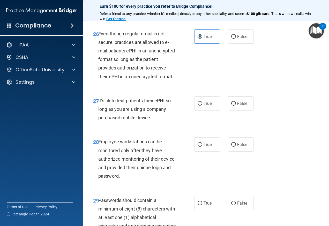
scroll to position [1475, 0]
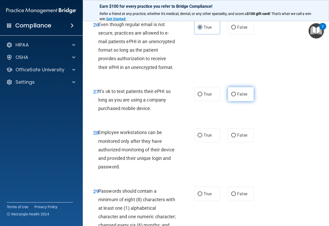
click at [234, 101] on label "False" at bounding box center [241, 94] width 26 height 14
click at [234, 96] on input "False" at bounding box center [233, 95] width 5 height 4
radio input "true"
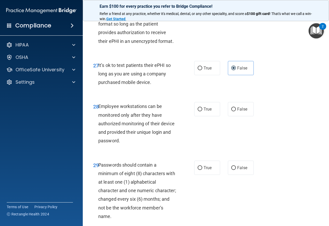
scroll to position [1526, 0]
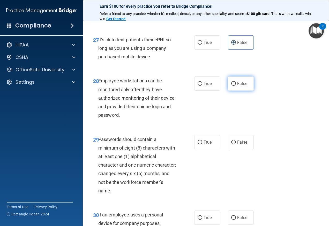
click at [244, 86] on span "False" at bounding box center [242, 83] width 10 height 5
click at [236, 86] on input "False" at bounding box center [233, 84] width 5 height 4
radio input "true"
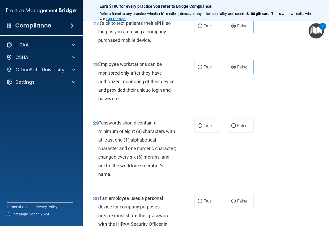
scroll to position [1552, 0]
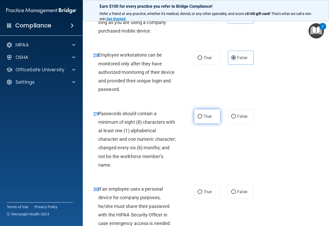
click at [205, 119] on span "True" at bounding box center [208, 116] width 8 height 5
click at [202, 119] on input "True" at bounding box center [200, 117] width 5 height 4
radio input "true"
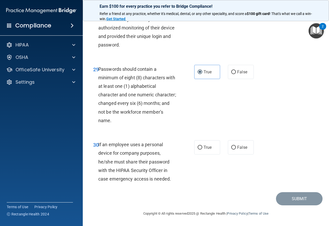
scroll to position [1640, 0]
click at [240, 142] on label "False" at bounding box center [241, 147] width 26 height 14
click at [236, 146] on input "False" at bounding box center [233, 148] width 5 height 4
radio input "true"
click at [296, 116] on div "29 Passwords should contain a minimum of eight (8) characters with at least one…" at bounding box center [205, 96] width 233 height 76
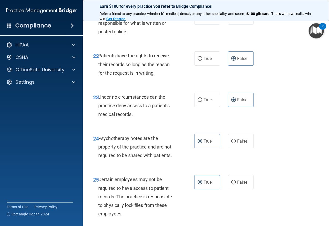
scroll to position [1252, 0]
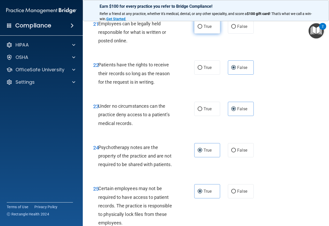
click at [210, 34] on label "True" at bounding box center [207, 26] width 26 height 14
click at [202, 29] on input "True" at bounding box center [200, 27] width 5 height 4
radio input "true"
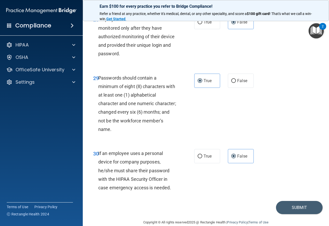
scroll to position [1640, 0]
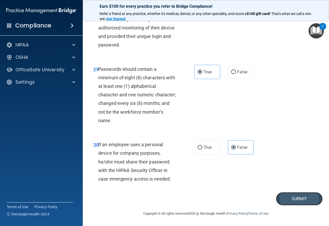
click at [290, 196] on button "Submit" at bounding box center [299, 198] width 47 height 13
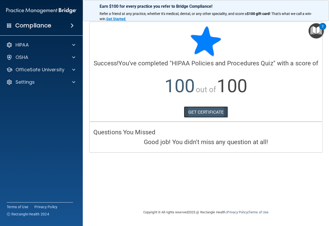
click at [202, 109] on link "GET CERTIFICATE" at bounding box center [206, 112] width 44 height 11
click at [35, 72] on p "OfficeSafe University" at bounding box center [40, 70] width 49 height 6
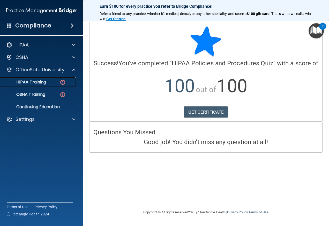
click at [43, 85] on p "HIPAA Training" at bounding box center [24, 82] width 43 height 5
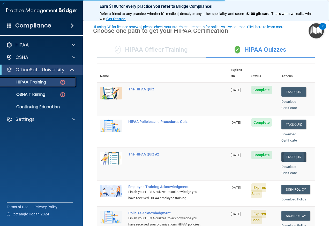
scroll to position [26, 0]
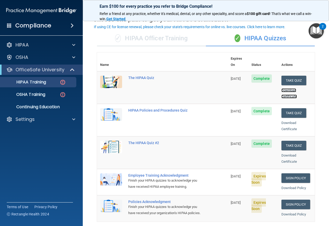
click at [290, 88] on link "Download Certificate" at bounding box center [289, 93] width 16 height 10
click at [286, 174] on link "Sign Policy" at bounding box center [295, 179] width 29 height 10
click at [296, 200] on link "Sign Policy" at bounding box center [295, 205] width 29 height 10
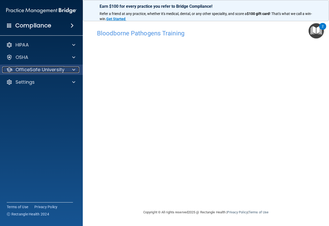
click at [53, 68] on p "OfficeSafe University" at bounding box center [40, 70] width 49 height 6
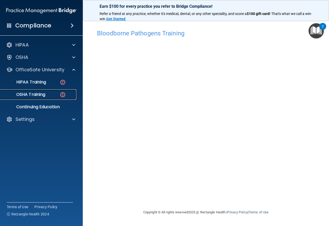
click at [55, 92] on div "OSHA Training" at bounding box center [38, 94] width 71 height 5
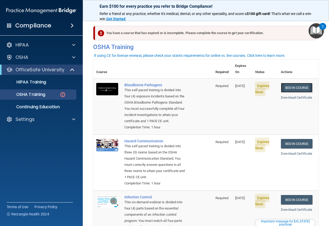
click at [291, 83] on link "Begin Course" at bounding box center [297, 88] width 32 height 10
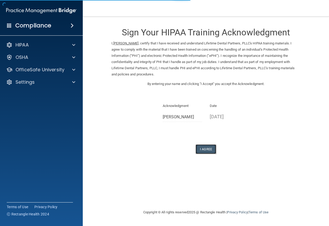
click at [205, 145] on button "I Agree" at bounding box center [206, 150] width 21 height 10
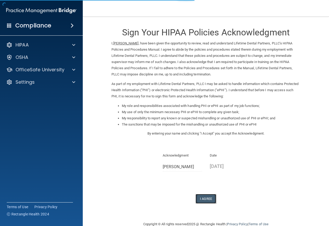
click at [209, 197] on button "I Agree" at bounding box center [206, 199] width 21 height 10
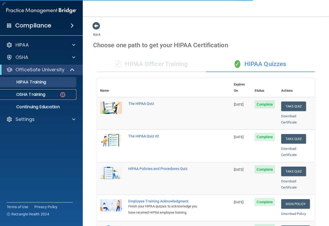
click at [43, 94] on p "OSHA Training" at bounding box center [24, 94] width 42 height 5
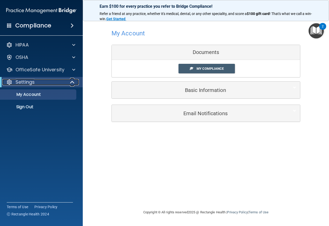
click at [46, 82] on div "Settings" at bounding box center [34, 82] width 64 height 6
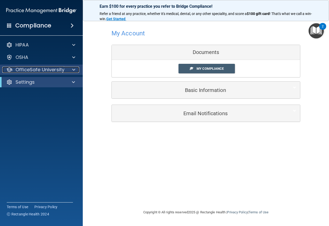
click at [53, 72] on p "OfficeSafe University" at bounding box center [40, 70] width 49 height 6
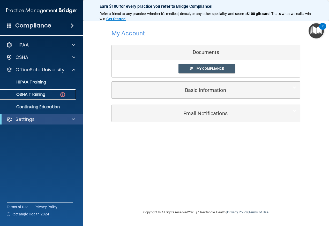
click at [53, 94] on div "OSHA Training" at bounding box center [38, 94] width 71 height 5
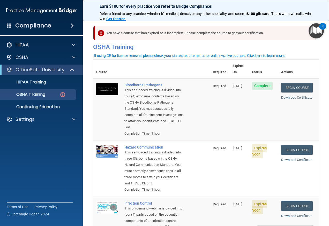
click at [303, 95] on div "Download Certificate" at bounding box center [298, 98] width 34 height 6
click at [303, 96] on link "Download Certificate" at bounding box center [296, 98] width 31 height 4
click at [292, 151] on link "Begin Course" at bounding box center [297, 150] width 32 height 10
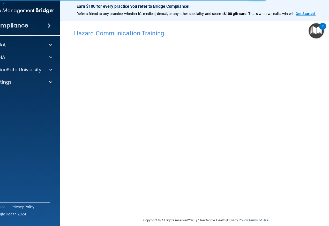
scroll to position [7, 0]
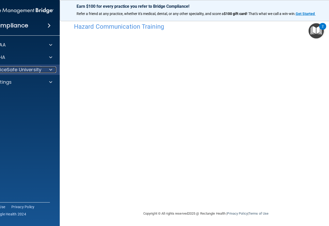
click at [43, 68] on div at bounding box center [49, 70] width 13 height 6
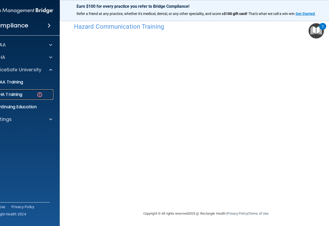
click at [36, 95] on img at bounding box center [39, 95] width 6 height 6
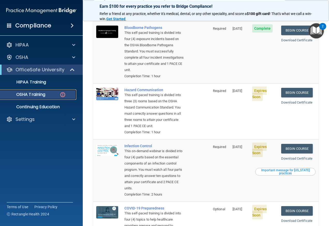
scroll to position [78, 0]
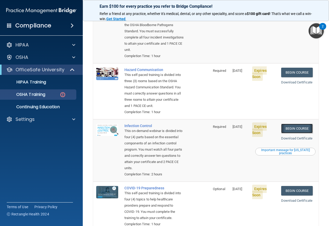
click at [285, 133] on link "Begin Course" at bounding box center [297, 129] width 32 height 10
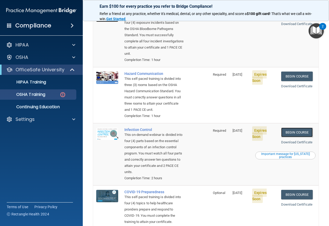
scroll to position [103, 0]
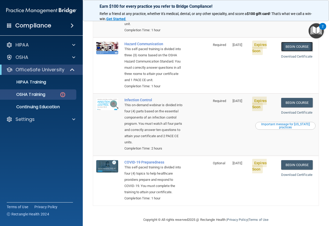
click at [297, 45] on link "Begin Course" at bounding box center [297, 47] width 32 height 10
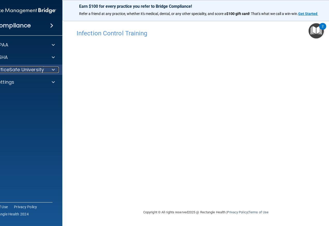
click at [20, 72] on p "OfficeSafe University" at bounding box center [19, 70] width 49 height 6
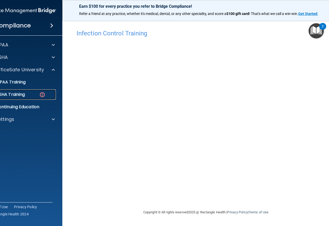
click at [20, 93] on p "OSHA Training" at bounding box center [4, 94] width 42 height 5
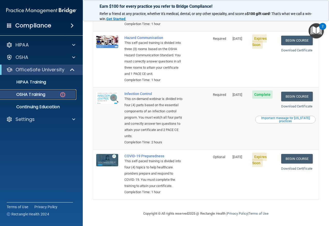
scroll to position [129, 0]
click at [303, 154] on link "Begin Course" at bounding box center [297, 159] width 32 height 10
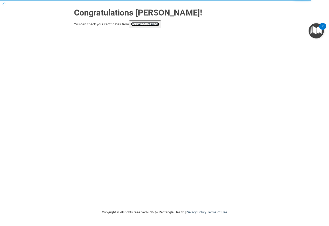
click at [151, 25] on link "your account page!" at bounding box center [145, 24] width 28 height 4
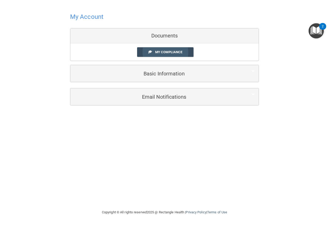
click at [182, 53] on span "My Compliance" at bounding box center [168, 52] width 27 height 4
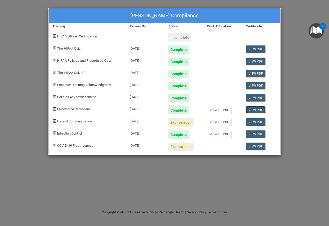
click at [256, 113] on link "View PDF" at bounding box center [256, 110] width 20 height 8
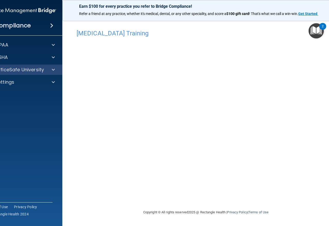
click at [40, 74] on div "OfficeSafe University" at bounding box center [21, 70] width 83 height 10
click at [38, 74] on div "OfficeSafe University" at bounding box center [21, 70] width 83 height 10
click at [50, 69] on div at bounding box center [52, 70] width 13 height 6
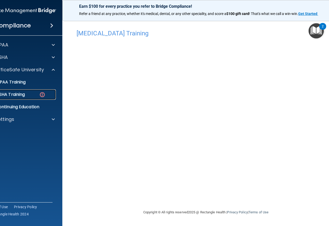
click at [38, 93] on div "OSHA Training" at bounding box center [18, 94] width 71 height 5
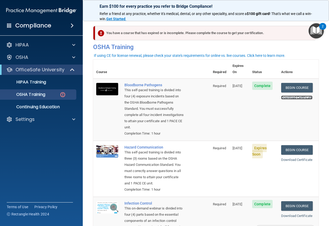
click at [296, 96] on link "Download Certificate" at bounding box center [296, 98] width 31 height 4
click at [292, 218] on link "Download Certificate" at bounding box center [296, 216] width 31 height 4
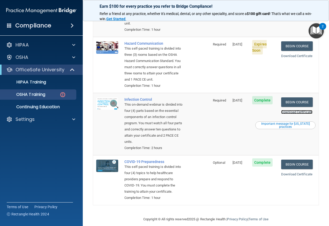
scroll to position [129, 0]
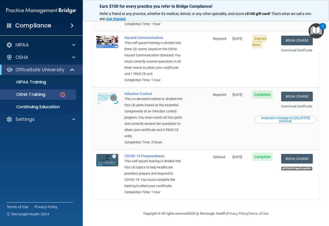
click at [287, 167] on link "Download Certificate" at bounding box center [296, 169] width 31 height 4
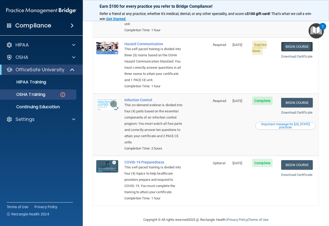
click at [295, 49] on link "Begin Course" at bounding box center [297, 47] width 32 height 10
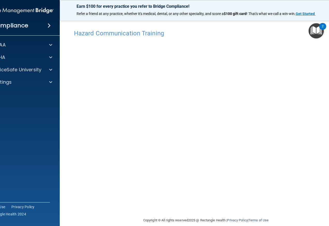
click at [105, 35] on h4 "Hazard Communication Training" at bounding box center [206, 33] width 264 height 7
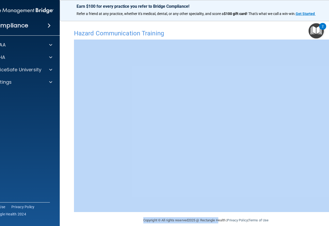
drag, startPoint x: 202, startPoint y: 211, endPoint x: 158, endPoint y: 211, distance: 43.7
click at [158, 211] on main "Hazard Communication Training This course doesn’t expire until [DATE]. Are you …" at bounding box center [206, 122] width 292 height 210
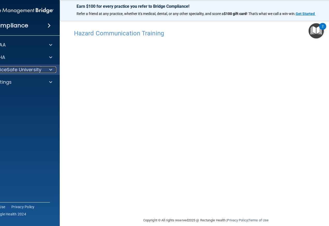
click at [43, 71] on div at bounding box center [49, 70] width 13 height 6
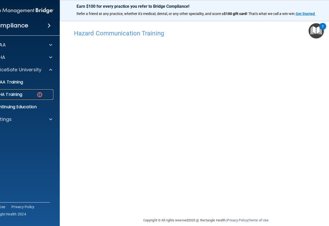
click at [40, 92] on img at bounding box center [39, 95] width 6 height 6
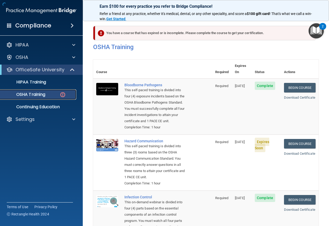
click at [39, 95] on p "OSHA Training" at bounding box center [24, 94] width 42 height 5
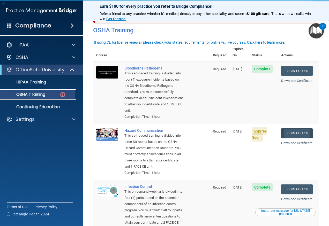
scroll to position [26, 0]
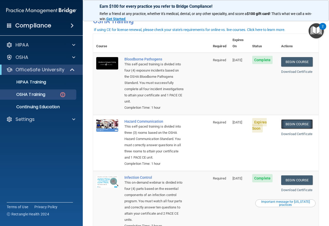
click at [301, 120] on link "Begin Course" at bounding box center [297, 125] width 32 height 10
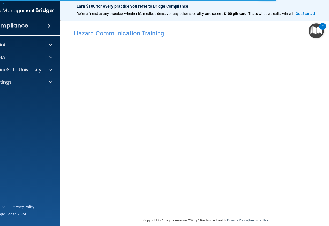
scroll to position [7, 0]
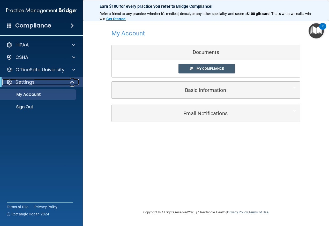
click at [41, 79] on div "Settings" at bounding box center [34, 82] width 64 height 6
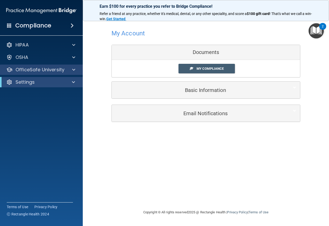
click at [47, 66] on div "OfficeSafe University" at bounding box center [41, 70] width 83 height 10
click at [69, 70] on div at bounding box center [72, 70] width 13 height 6
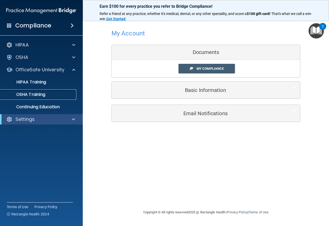
click at [45, 96] on p "OSHA Training" at bounding box center [24, 94] width 42 height 5
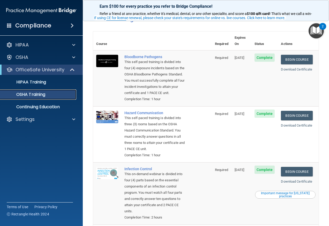
scroll to position [26, 0]
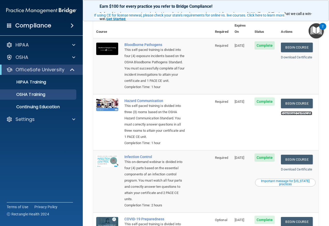
click at [299, 115] on link "Download Certificate" at bounding box center [296, 113] width 31 height 4
